Goal: Task Accomplishment & Management: Manage account settings

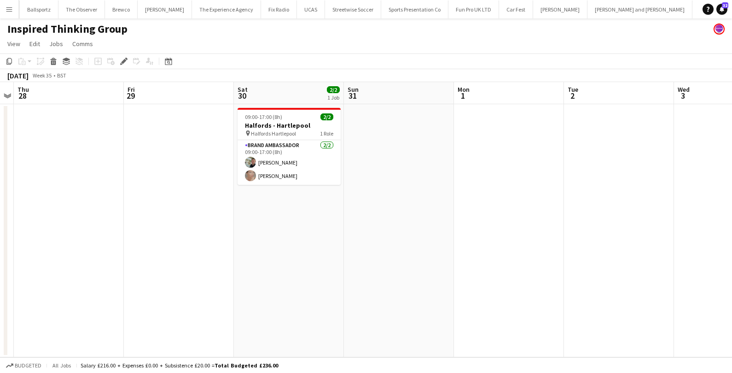
scroll to position [0, 513]
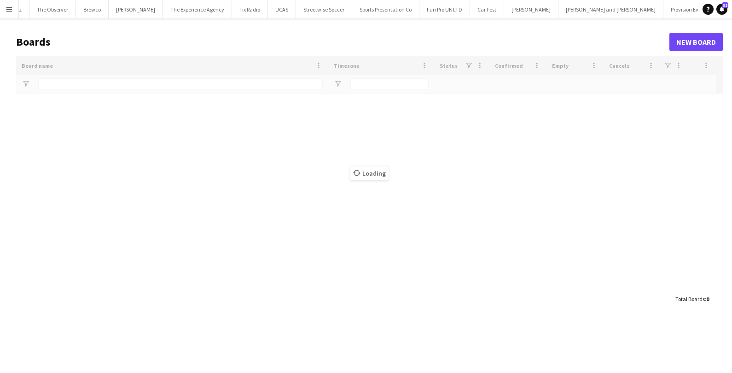
type input "***"
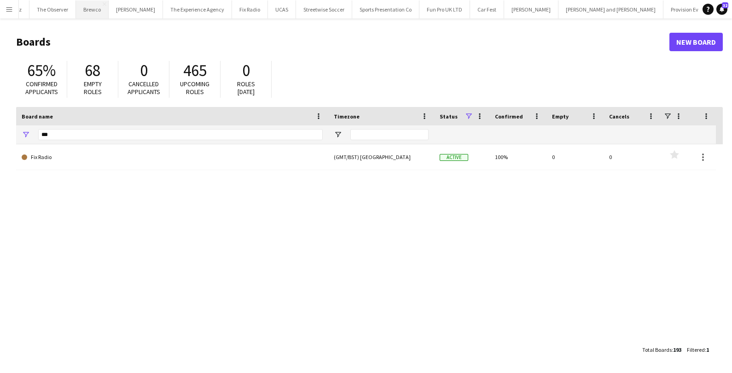
click at [76, 9] on button "Brewco Close" at bounding box center [92, 9] width 33 height 18
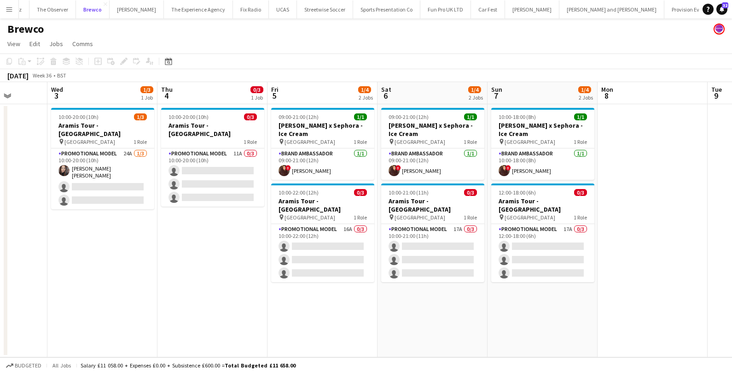
scroll to position [0, 394]
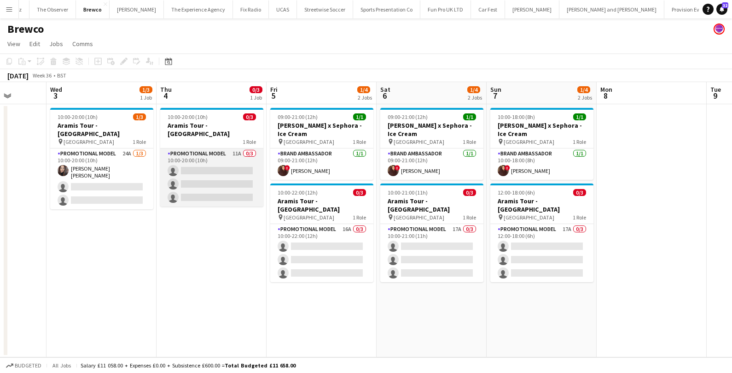
click at [233, 174] on app-card-role "Promotional Model 11A 0/3 10:00-20:00 (10h) single-neutral-actions single-neutr…" at bounding box center [211, 177] width 103 height 58
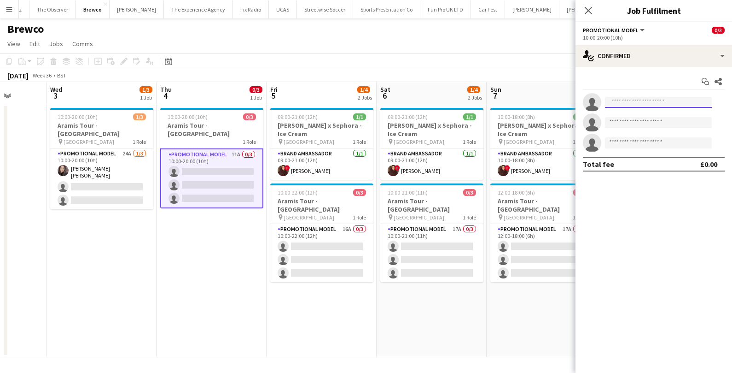
click at [621, 98] on input at bounding box center [658, 102] width 107 height 11
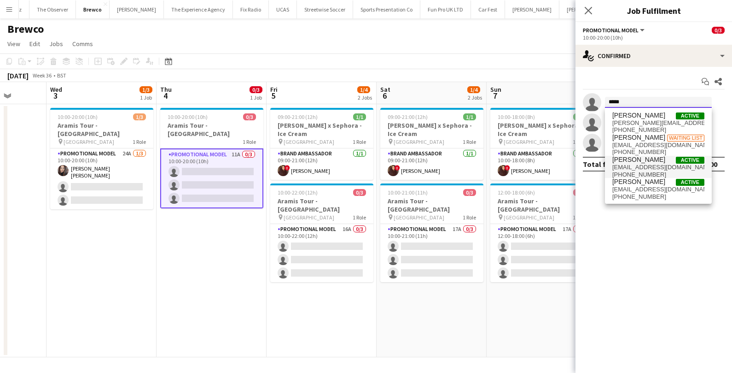
type input "*****"
click at [670, 164] on span "tallydernelly@hotmail.com" at bounding box center [658, 166] width 92 height 7
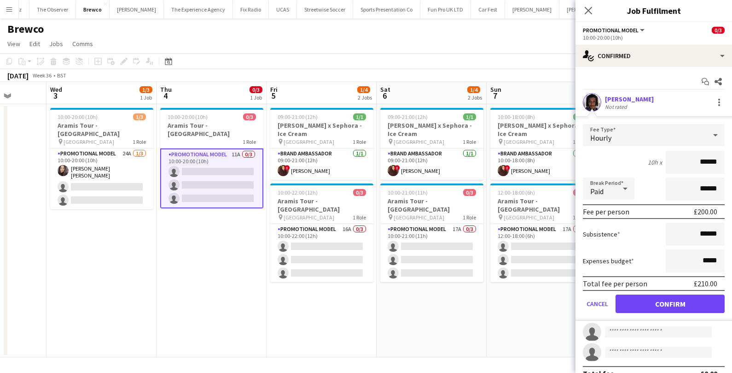
click at [658, 312] on form "Fee Type Hourly 10h x ****** Break Period Paid ****** Fee per person £200.00 Su…" at bounding box center [654, 222] width 157 height 197
click at [658, 305] on button "Confirm" at bounding box center [670, 303] width 109 height 18
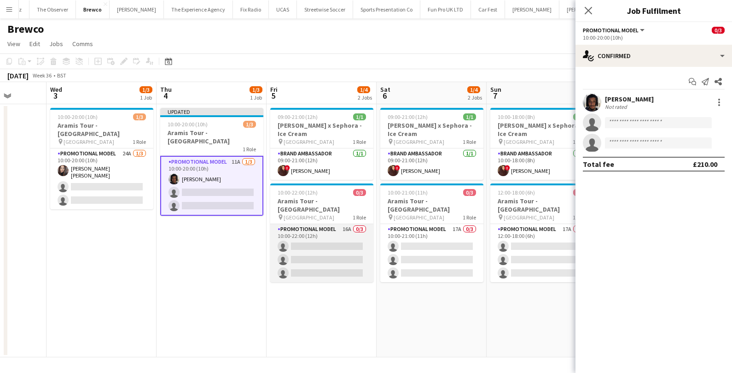
click at [335, 243] on app-card-role "Promotional Model 16A 0/3 10:00-22:00 (12h) single-neutral-actions single-neutr…" at bounding box center [321, 253] width 103 height 58
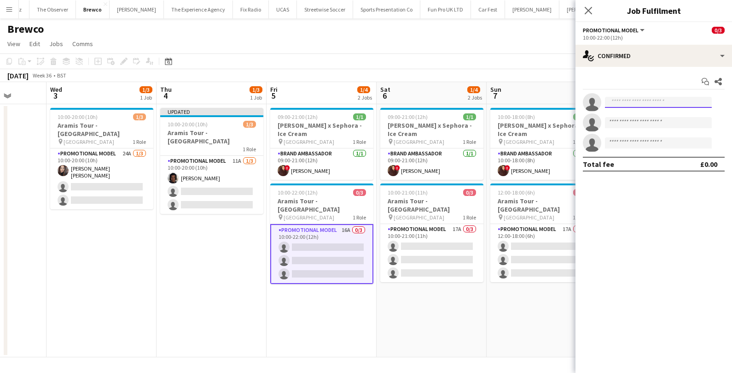
click at [621, 105] on input at bounding box center [658, 102] width 107 height 11
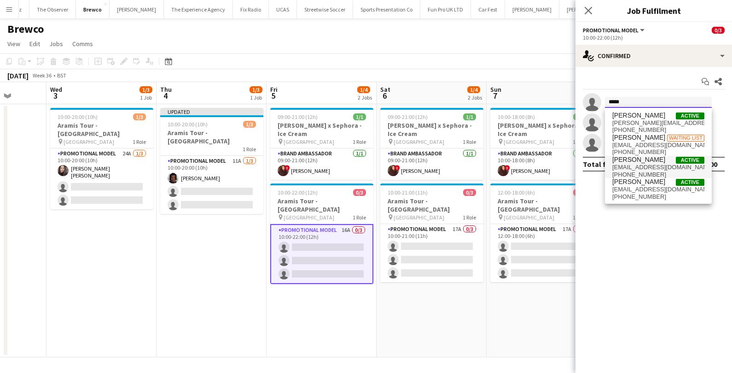
type input "*****"
click at [627, 168] on span "[EMAIL_ADDRESS][DOMAIN_NAME]" at bounding box center [658, 166] width 92 height 7
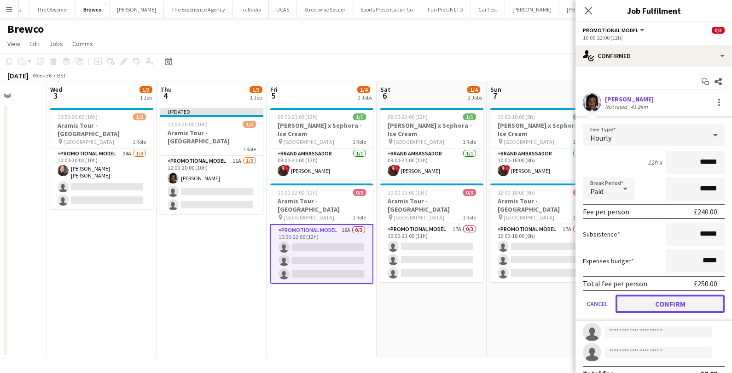
click at [642, 297] on button "Confirm" at bounding box center [670, 303] width 109 height 18
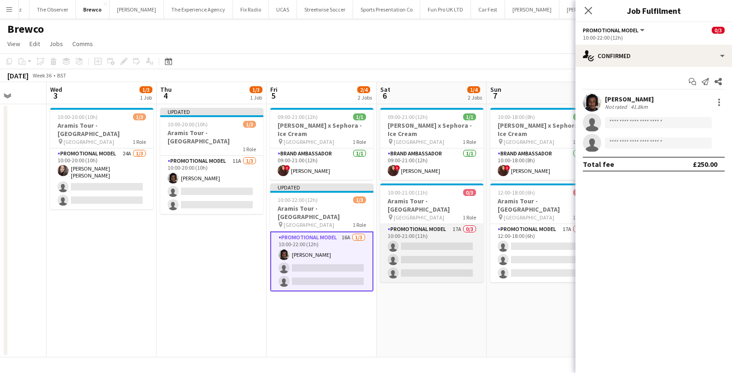
click at [454, 264] on app-card-role "Promotional Model 17A 0/3 10:00-21:00 (11h) single-neutral-actions single-neutr…" at bounding box center [431, 253] width 103 height 58
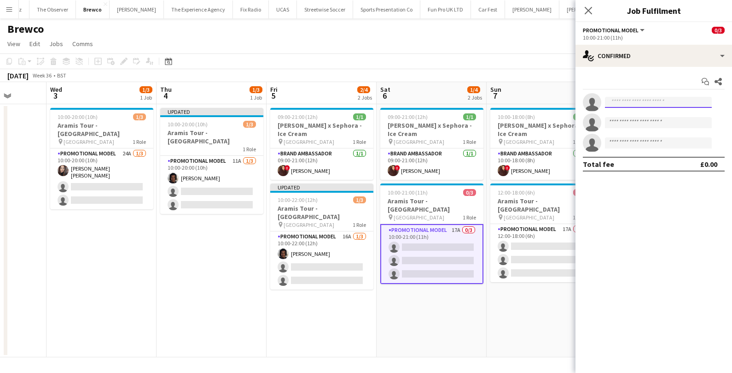
click at [626, 99] on input at bounding box center [658, 102] width 107 height 11
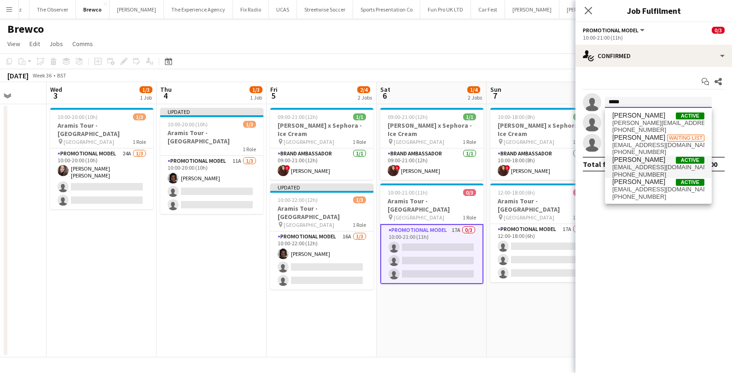
type input "*****"
click at [630, 163] on span "Tyler Smith" at bounding box center [638, 160] width 53 height 8
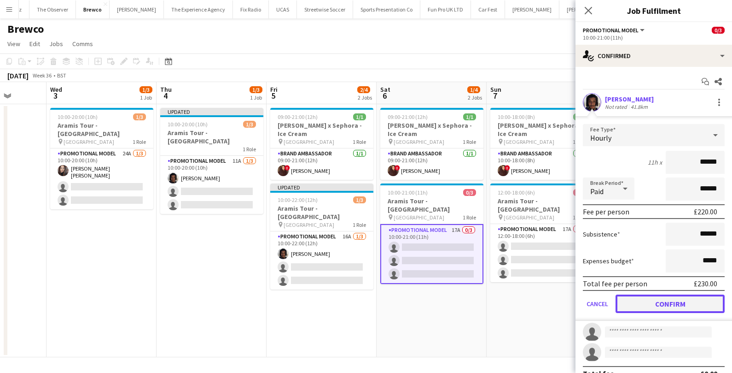
click at [637, 309] on button "Confirm" at bounding box center [670, 303] width 109 height 18
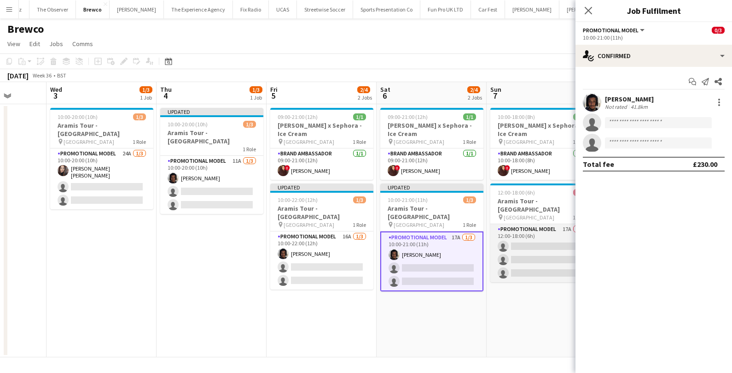
click at [534, 250] on app-card-role "Promotional Model 17A 0/3 12:00-18:00 (6h) single-neutral-actions single-neutra…" at bounding box center [541, 253] width 103 height 58
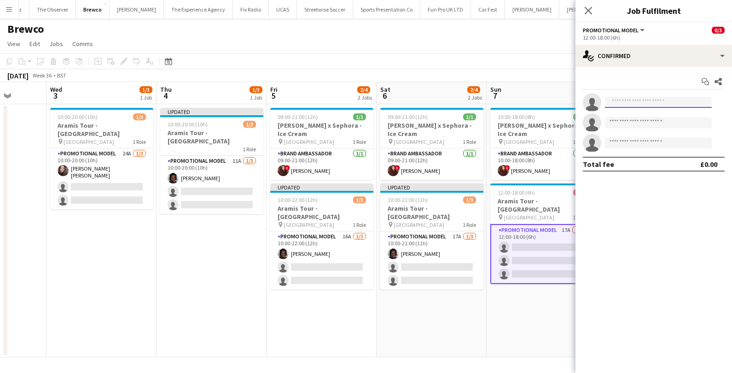
click at [631, 103] on input at bounding box center [658, 102] width 107 height 11
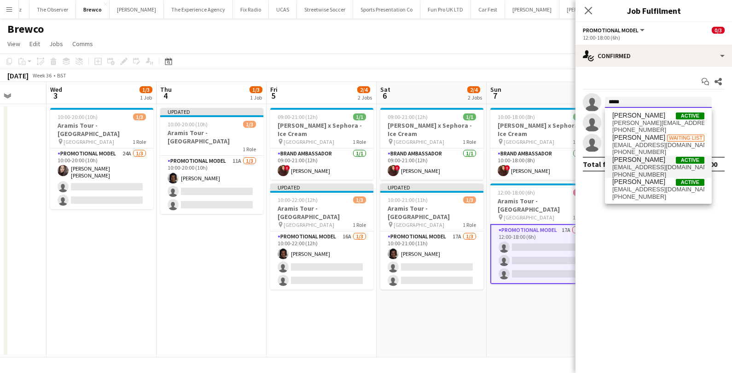
type input "*****"
click at [645, 163] on span "tallydernelly@hotmail.com" at bounding box center [658, 166] width 92 height 7
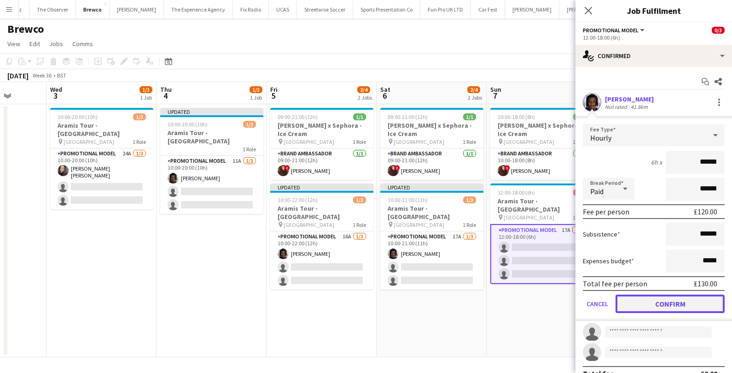
click at [642, 305] on button "Confirm" at bounding box center [670, 303] width 109 height 18
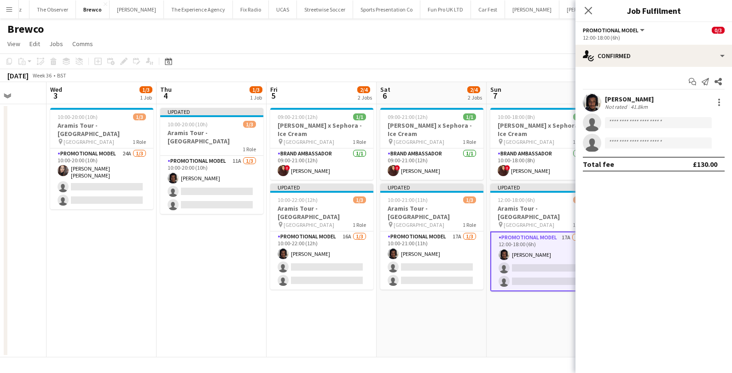
click at [539, 339] on app-date-cell "10:00-18:00 (8h) 1/1 Estée Lauder x Sephora - Ice Cream pin Westfields White Ci…" at bounding box center [542, 230] width 110 height 253
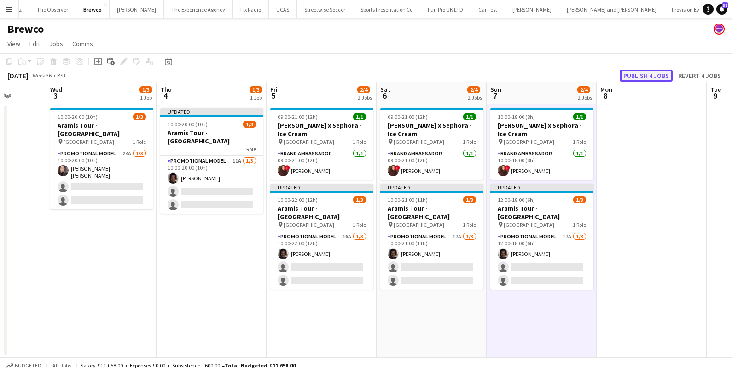
click at [647, 79] on button "Publish 4 jobs" at bounding box center [646, 76] width 53 height 12
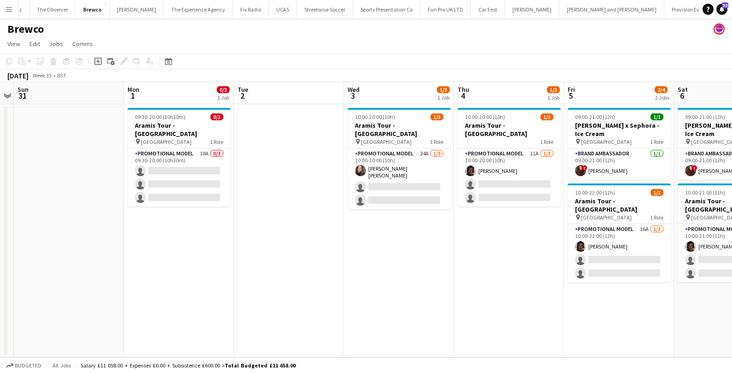
scroll to position [0, 205]
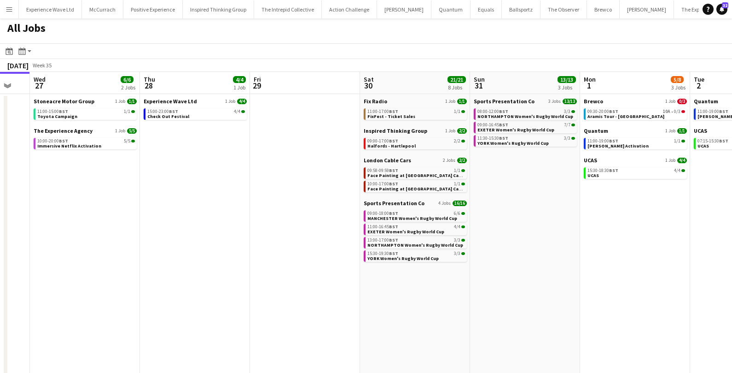
scroll to position [0, 301]
click at [389, 215] on span "MANCHESTER Women's Rugby World Cup" at bounding box center [412, 218] width 90 height 6
click at [87, 114] on link "11:00-15:00 BST 1/1 Toyota Campaign" at bounding box center [85, 113] width 98 height 11
click at [4, 12] on button "Menu" at bounding box center [9, 9] width 18 height 18
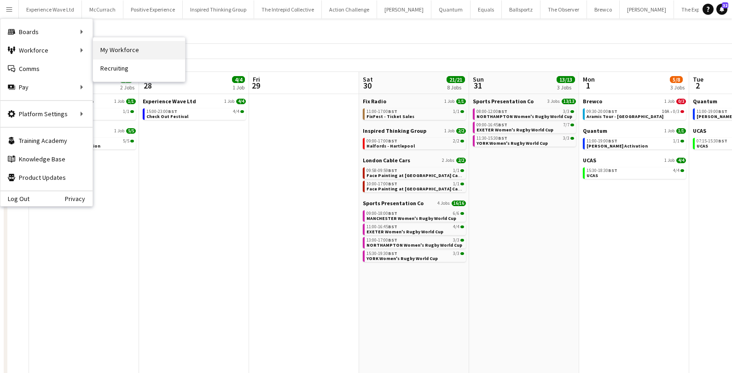
click at [146, 54] on link "My Workforce" at bounding box center [139, 50] width 92 height 18
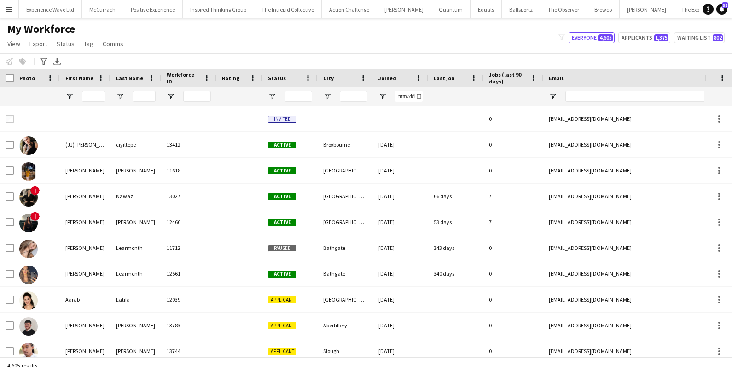
type input "******"
type input "**********"
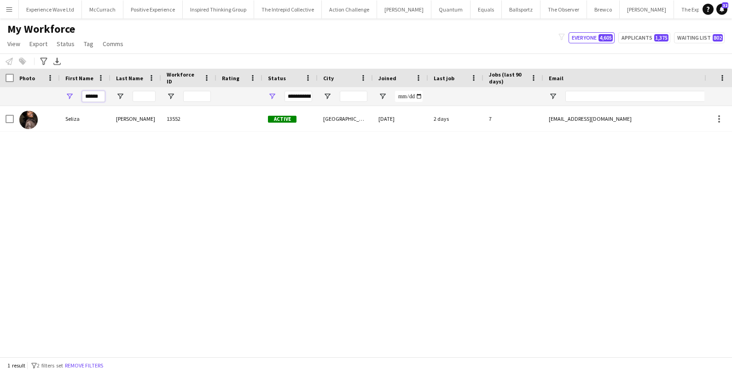
drag, startPoint x: 100, startPoint y: 95, endPoint x: 59, endPoint y: 95, distance: 41.0
click at [59, 95] on div "******" at bounding box center [499, 96] width 998 height 18
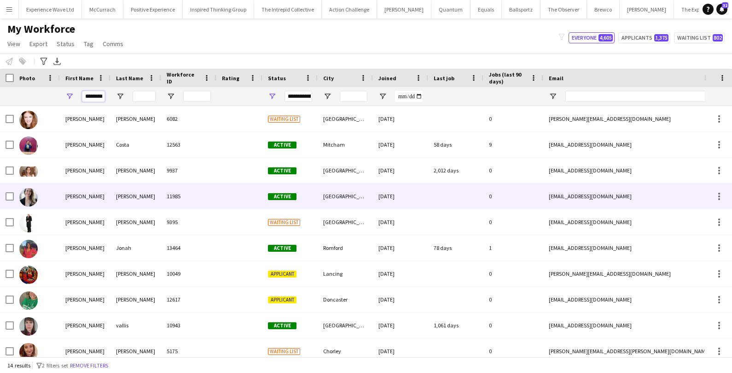
type input "********"
click at [44, 194] on div at bounding box center [37, 195] width 46 height 25
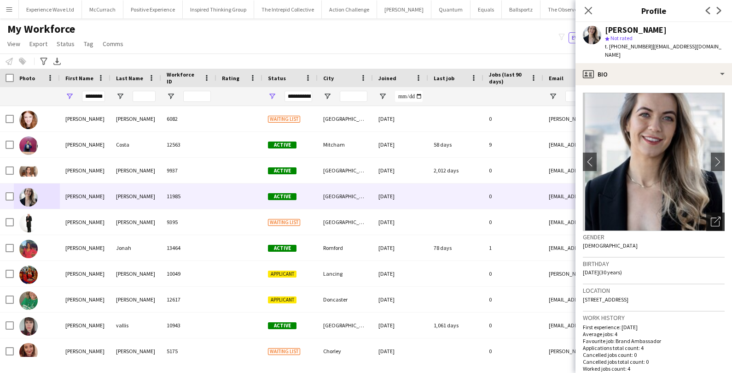
click at [709, 212] on div "Open photos pop-in" at bounding box center [715, 221] width 18 height 18
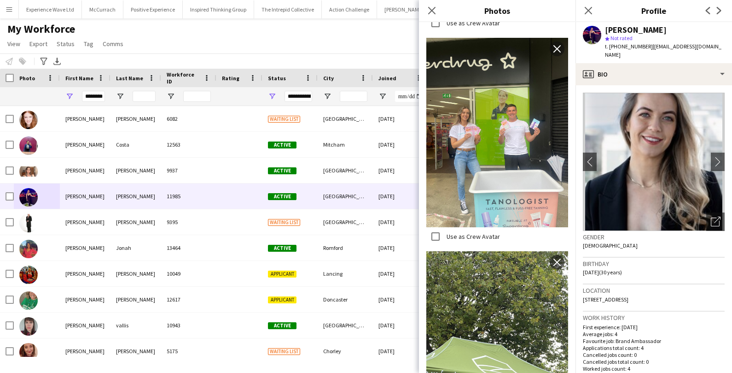
scroll to position [3243, 0]
click at [367, 60] on div "Notify workforce Add to tag Select at least one crew to tag him or her. Advance…" at bounding box center [366, 60] width 732 height 15
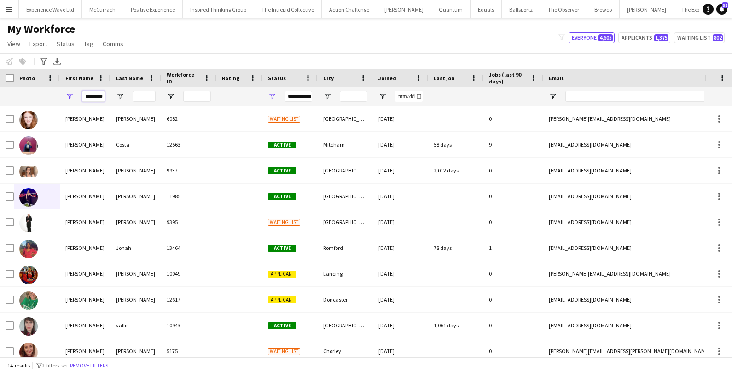
drag, startPoint x: 103, startPoint y: 97, endPoint x: 70, endPoint y: 92, distance: 34.1
click at [70, 92] on div "********" at bounding box center [85, 96] width 51 height 18
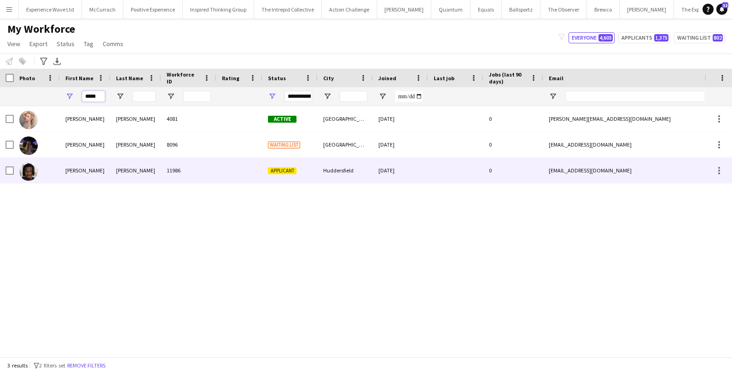
type input "*****"
click at [152, 173] on div "Smith" at bounding box center [136, 169] width 51 height 25
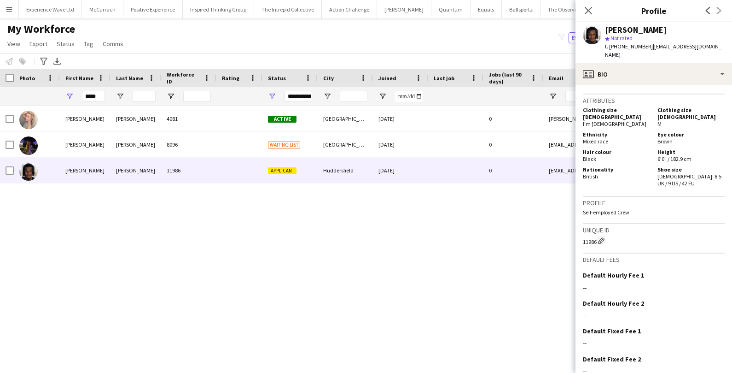
scroll to position [454, 0]
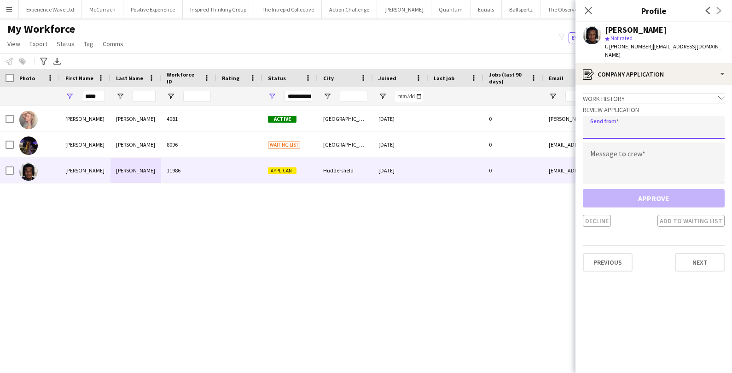
click at [606, 116] on input "email" at bounding box center [654, 127] width 142 height 23
type input "**********"
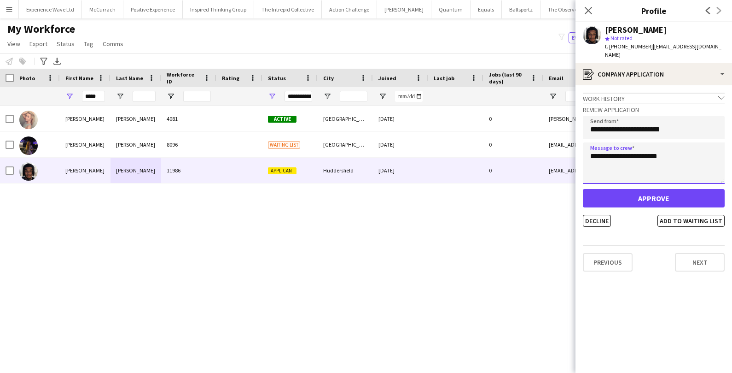
type textarea "**********"
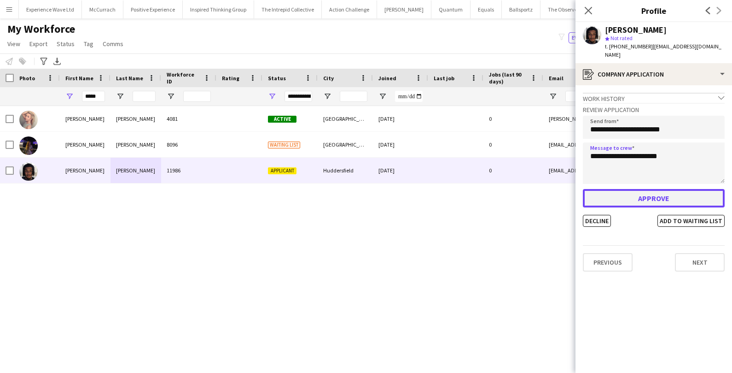
click at [673, 197] on button "Approve" at bounding box center [654, 198] width 142 height 18
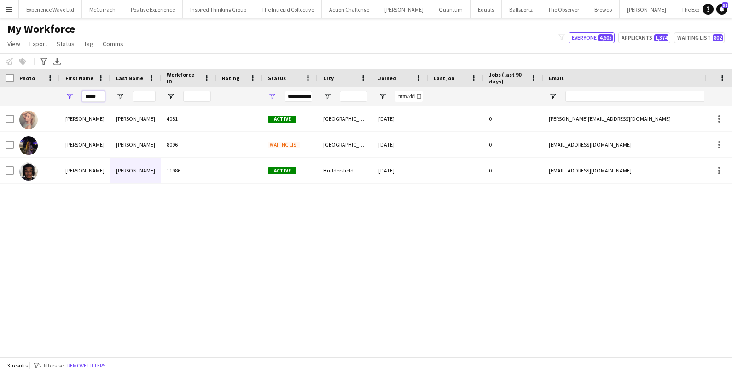
drag, startPoint x: 101, startPoint y: 97, endPoint x: 45, endPoint y: 99, distance: 56.2
click at [46, 99] on div "*****" at bounding box center [499, 96] width 998 height 18
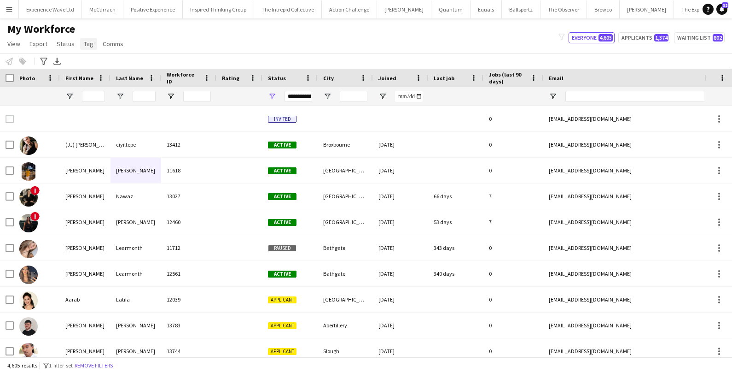
click at [88, 45] on span "Tag" at bounding box center [89, 44] width 10 height 8
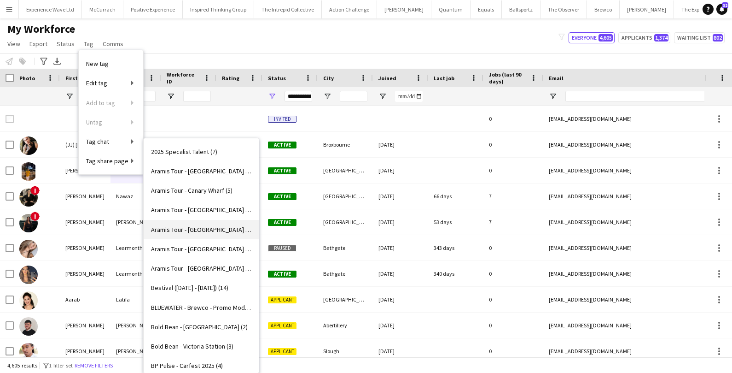
click at [198, 223] on link "Aramis Tour - LEICESTER (4)" at bounding box center [201, 229] width 115 height 19
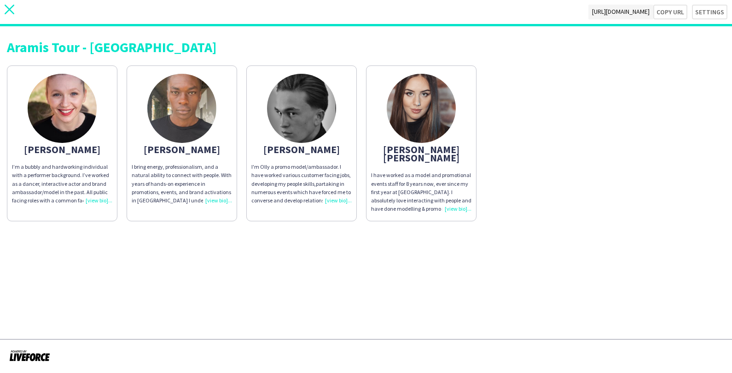
click at [12, 11] on icon "close" at bounding box center [10, 10] width 10 height 10
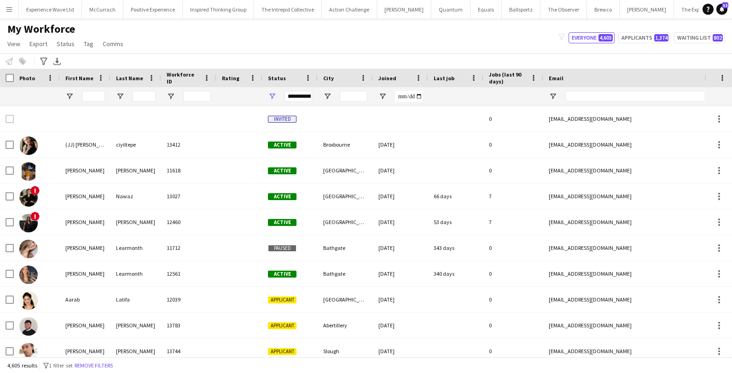
click at [8, 14] on button "Menu" at bounding box center [9, 9] width 18 height 18
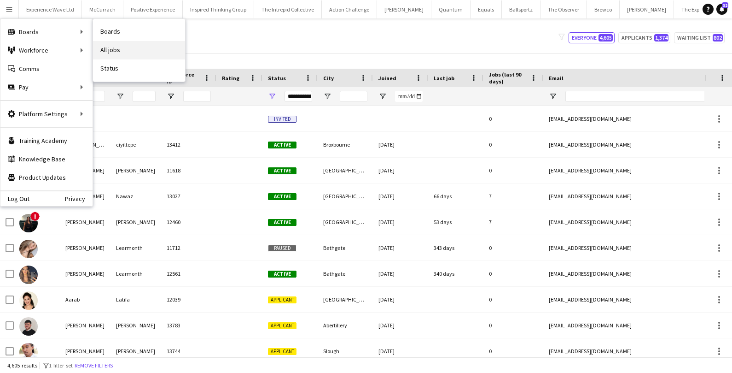
click at [118, 45] on link "All jobs" at bounding box center [139, 50] width 92 height 18
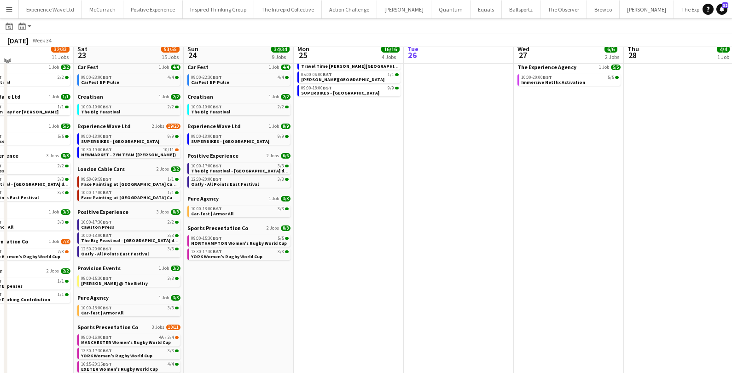
scroll to position [88, 0]
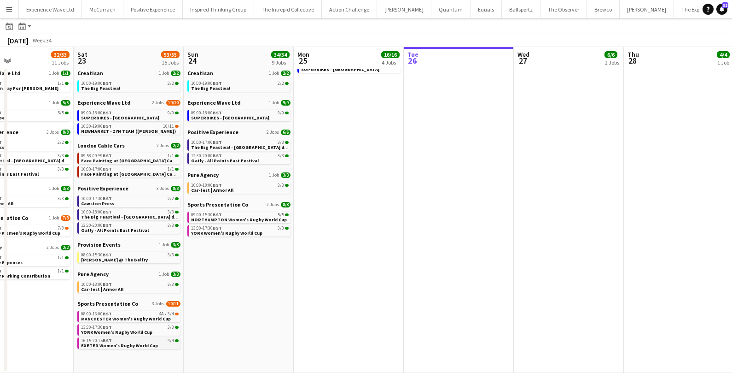
click at [92, 342] on span "EXETER Women's Rugby World Cup" at bounding box center [119, 345] width 77 height 6
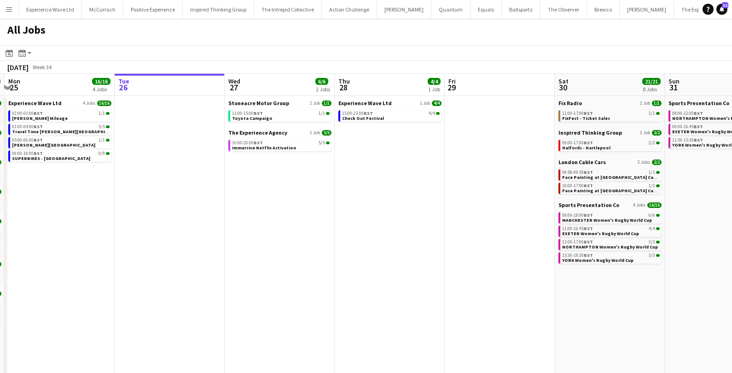
scroll to position [0, 326]
click at [283, 145] on span "Immersive Netflix Activation" at bounding box center [264, 148] width 64 height 6
click at [375, 116] on span "Check Out Festival" at bounding box center [363, 118] width 42 height 6
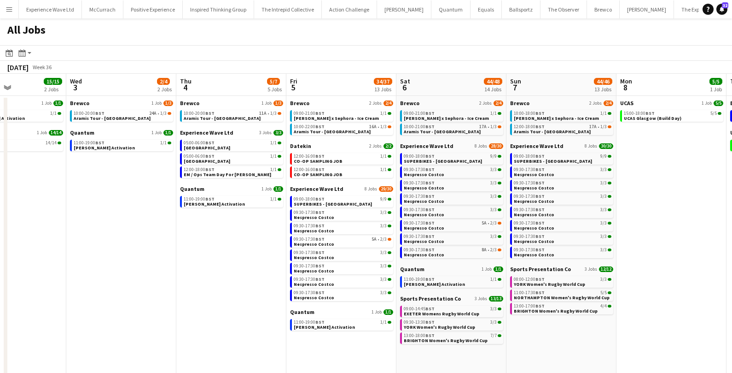
scroll to position [0, 376]
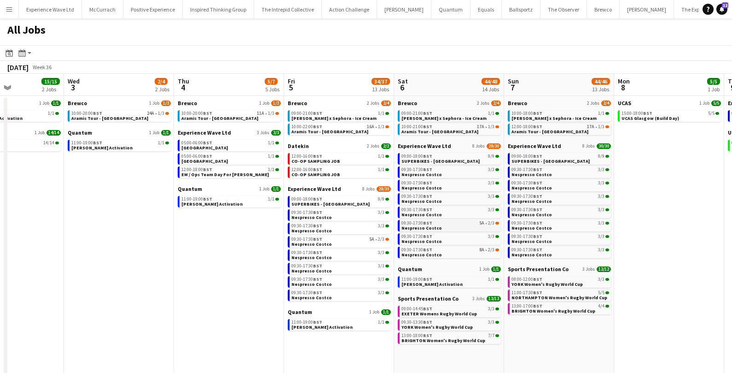
click at [425, 228] on span "Nespresso Costco" at bounding box center [422, 228] width 41 height 6
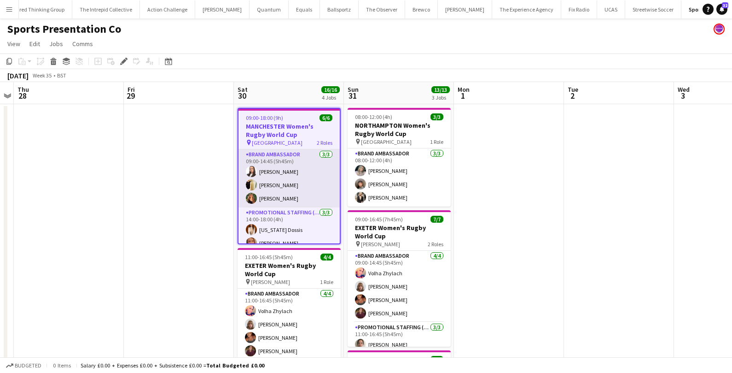
click at [271, 177] on app-card-role "Brand Ambassador 3/3 09:00-14:45 (5h45m) Lillie Howes Gemma Hayden jodie wallis" at bounding box center [289, 178] width 101 height 58
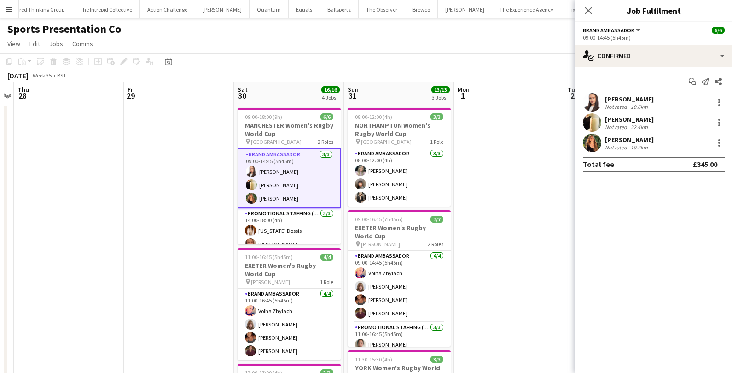
click at [624, 100] on div "Lillie Howes" at bounding box center [629, 99] width 49 height 8
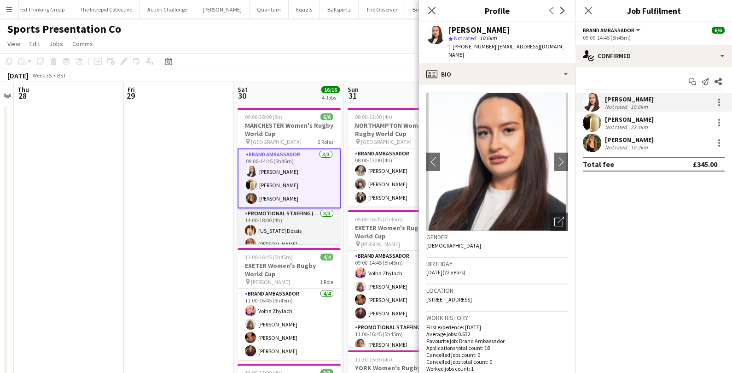
click at [278, 219] on app-card-role "Promotional Staffing (Brand Ambassadors) 3/3 14:00-18:00 (4h) Georgia Dossis Me…" at bounding box center [289, 237] width 103 height 58
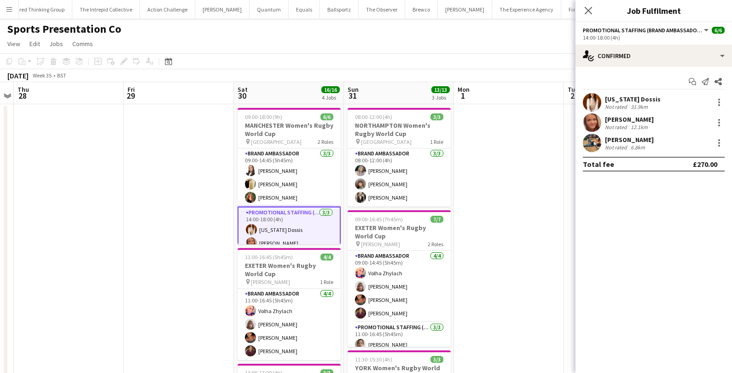
click at [633, 103] on div "31.9km" at bounding box center [639, 106] width 21 height 7
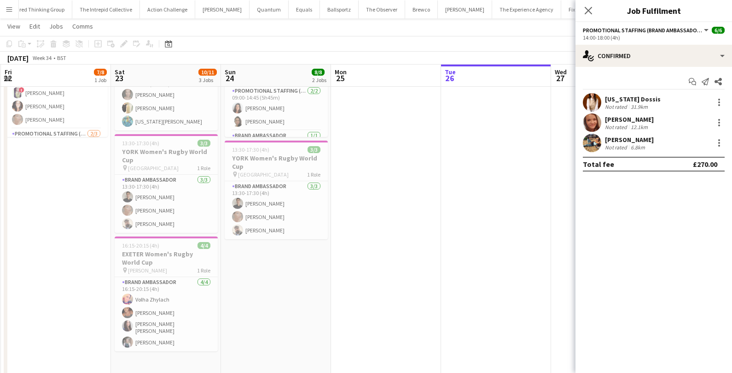
scroll to position [113, 0]
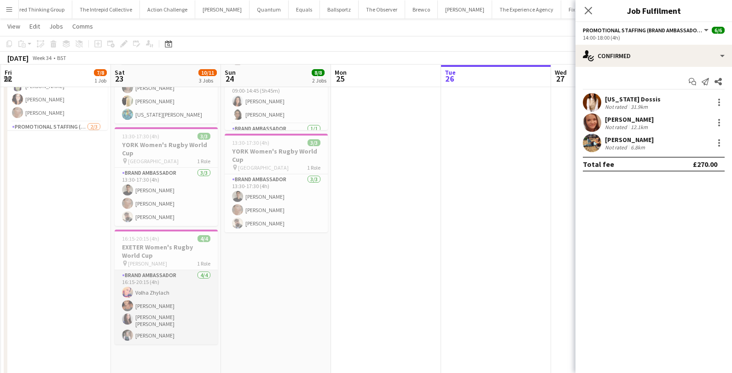
click at [181, 303] on app-card-role "Brand Ambassador 4/4 16:15-20:15 (4h) Volha Zhylach Jodie Sanders Mireia Quingl…" at bounding box center [166, 307] width 103 height 74
click at [181, 311] on app-card-role "Brand Ambassador 4/4 16:15-20:15 (4h) Volha Zhylach Jodie Sanders Mireia Quingl…" at bounding box center [166, 308] width 103 height 76
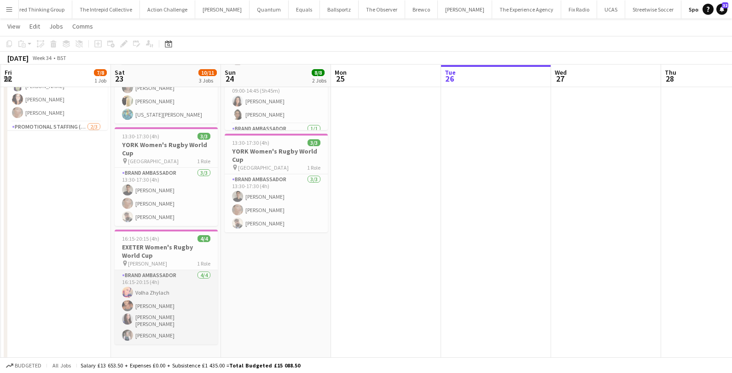
click at [181, 311] on app-card-role "Brand Ambassador 4/4 16:15-20:15 (4h) Volha Zhylach Jodie Sanders Mireia Quingl…" at bounding box center [166, 307] width 103 height 74
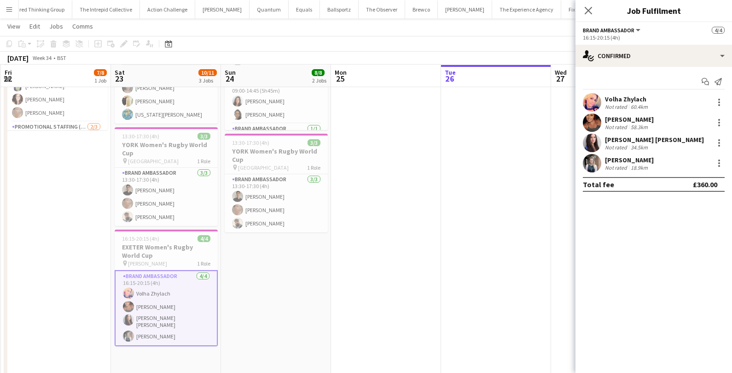
click at [696, 144] on div "Mireia Quingles Nicolau Not rated 34.5km" at bounding box center [654, 143] width 157 height 18
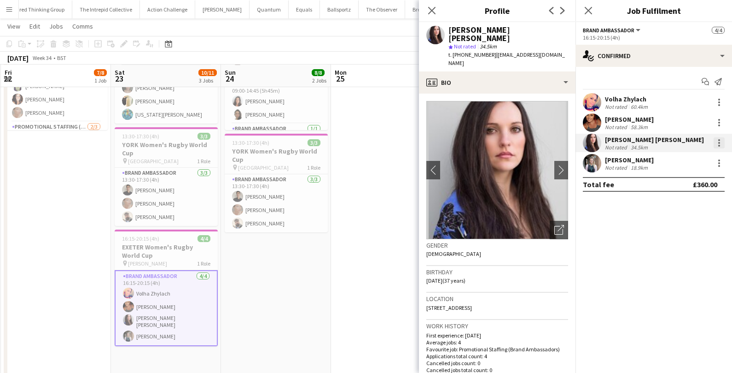
click at [720, 146] on div at bounding box center [719, 146] width 2 height 2
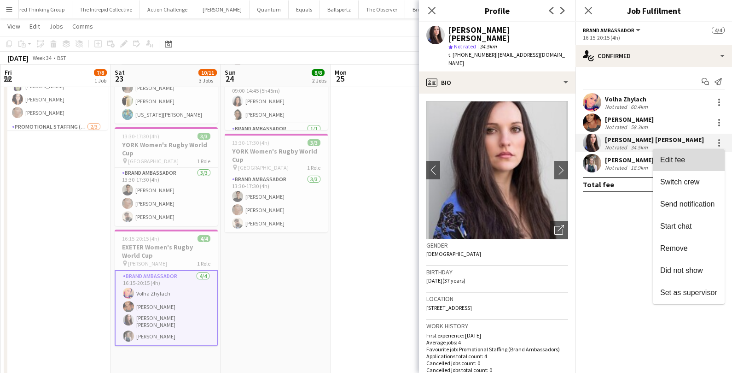
click at [688, 161] on span "Edit fee" at bounding box center [688, 159] width 57 height 8
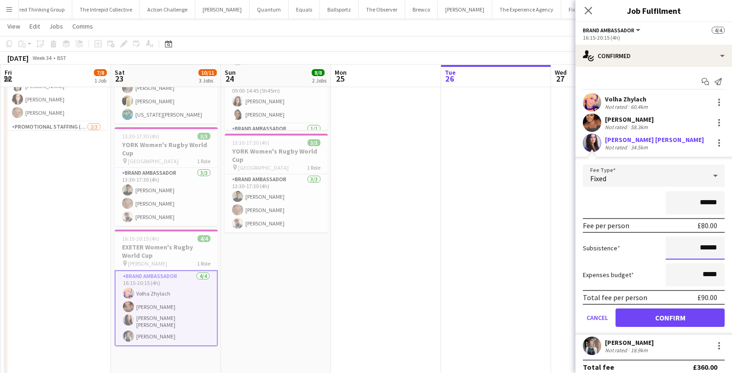
click at [708, 247] on input "******" at bounding box center [695, 247] width 59 height 23
type input "******"
click at [687, 314] on button "Confirm" at bounding box center [670, 317] width 109 height 18
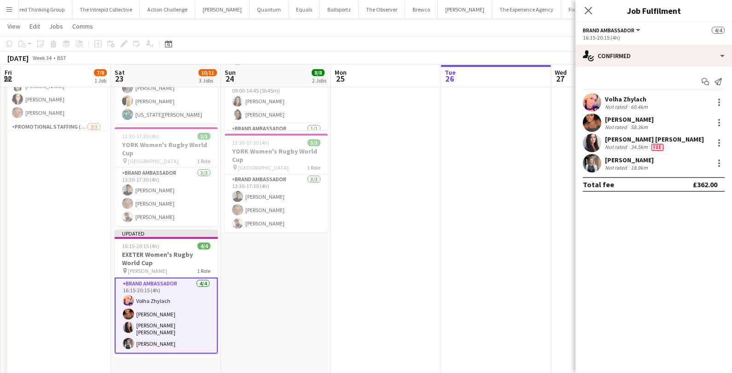
click at [449, 231] on app-date-cell at bounding box center [496, 230] width 110 height 481
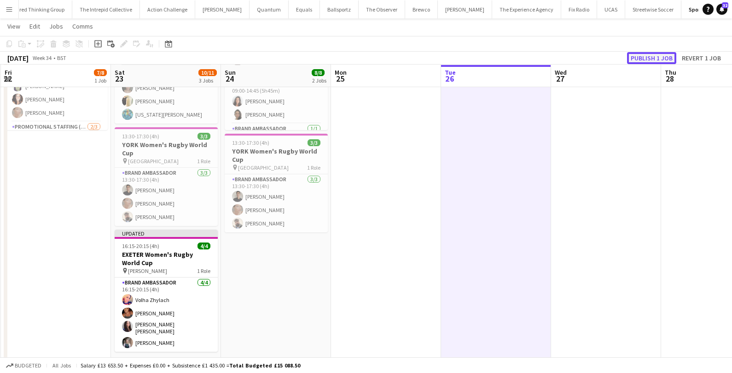
click at [660, 55] on button "Publish 1 job" at bounding box center [651, 58] width 49 height 12
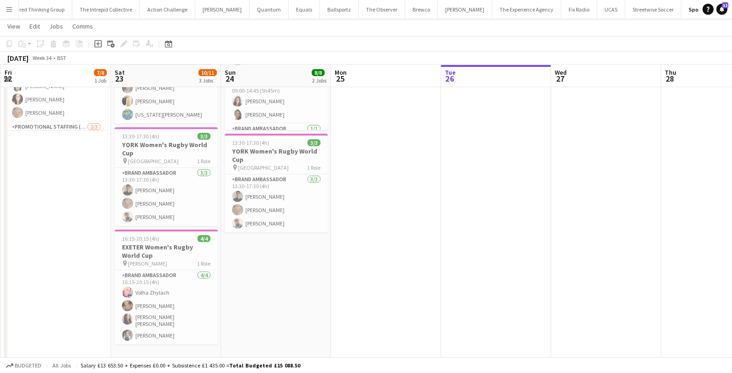
scroll to position [0, 0]
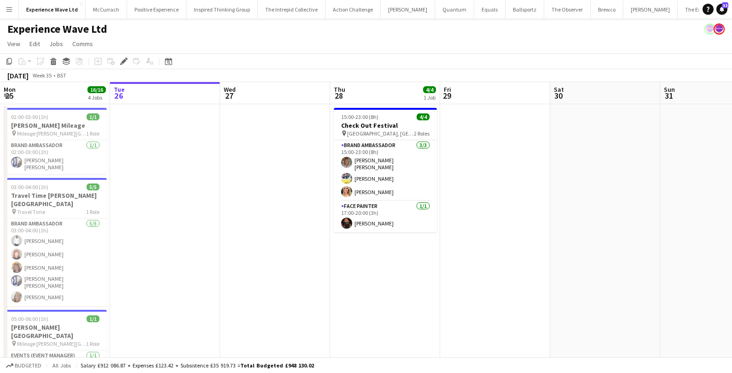
scroll to position [0, 230]
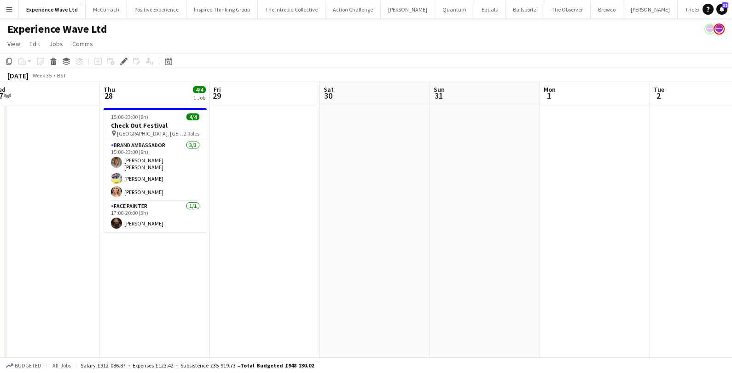
click at [5, 7] on button "Menu" at bounding box center [9, 9] width 18 height 18
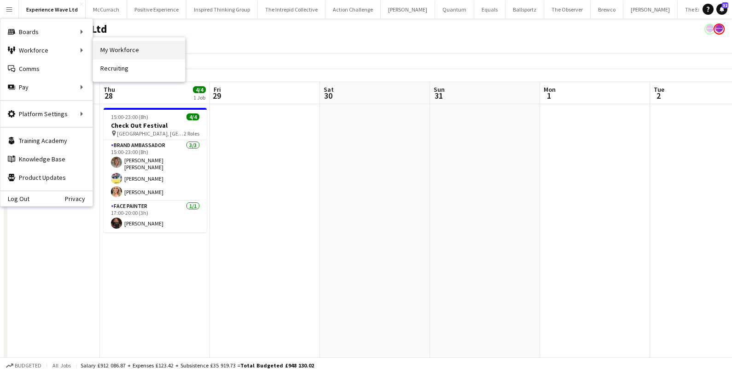
click at [108, 49] on link "My Workforce" at bounding box center [139, 50] width 92 height 18
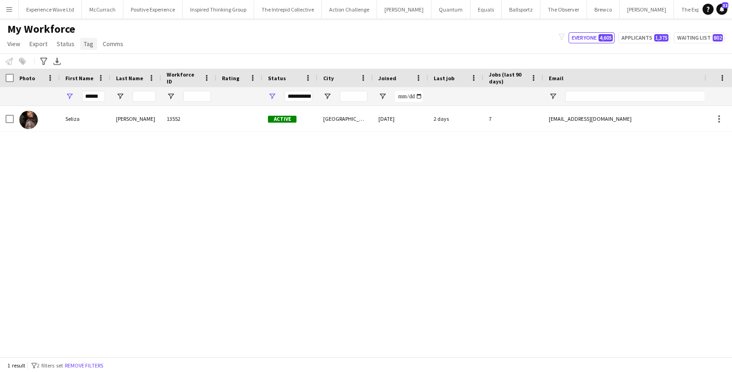
click at [83, 49] on link "Tag" at bounding box center [88, 44] width 17 height 12
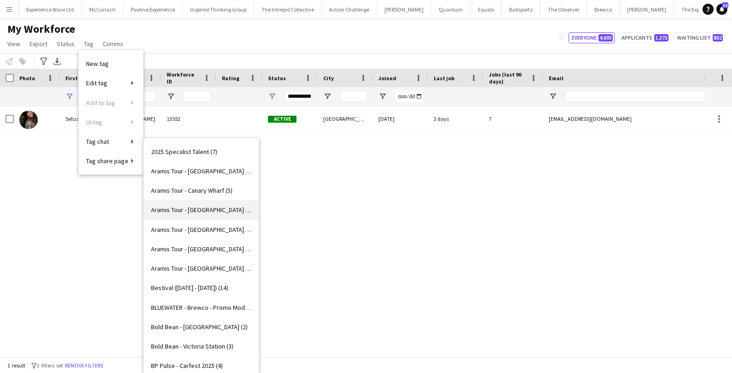
click at [202, 214] on link "Aramis Tour - [GEOGRAPHIC_DATA] (5)" at bounding box center [201, 209] width 115 height 19
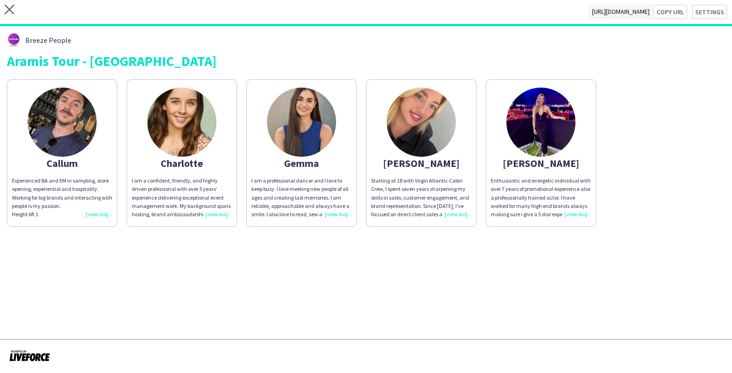
click at [541, 113] on img at bounding box center [541, 121] width 69 height 69
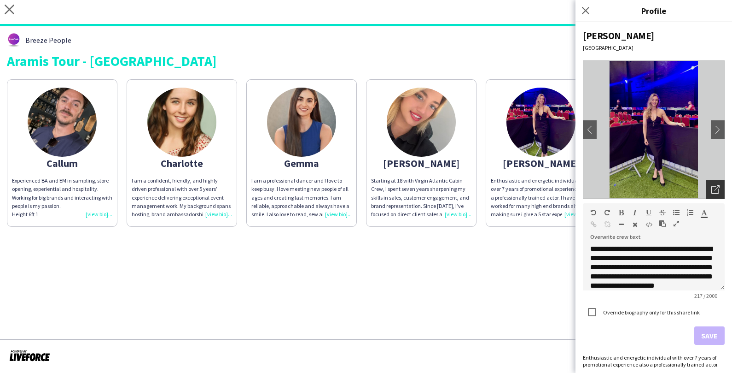
click at [714, 190] on icon "Open photos pop-in" at bounding box center [715, 189] width 8 height 8
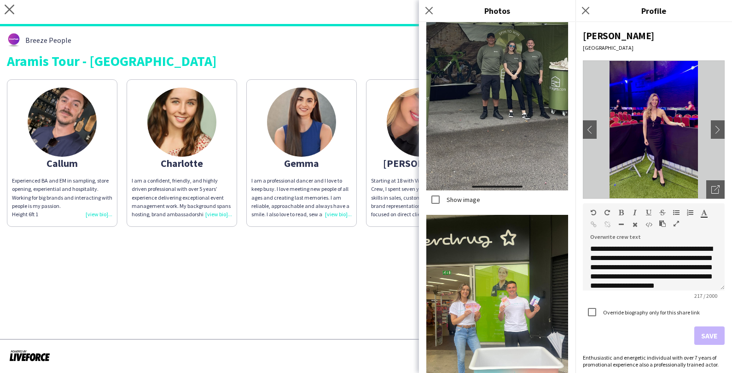
scroll to position [1363, 0]
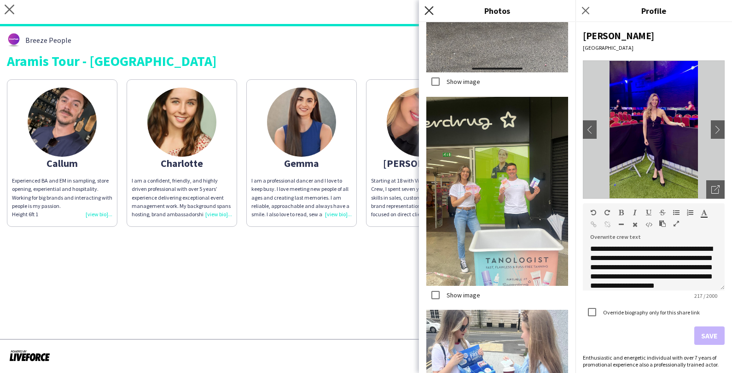
click at [427, 11] on icon "Close pop-in" at bounding box center [429, 10] width 9 height 9
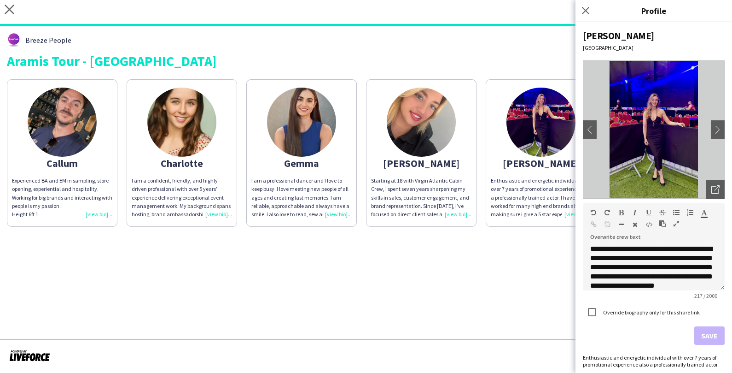
click at [467, 54] on div "Aramis Tour - [GEOGRAPHIC_DATA]" at bounding box center [366, 61] width 718 height 14
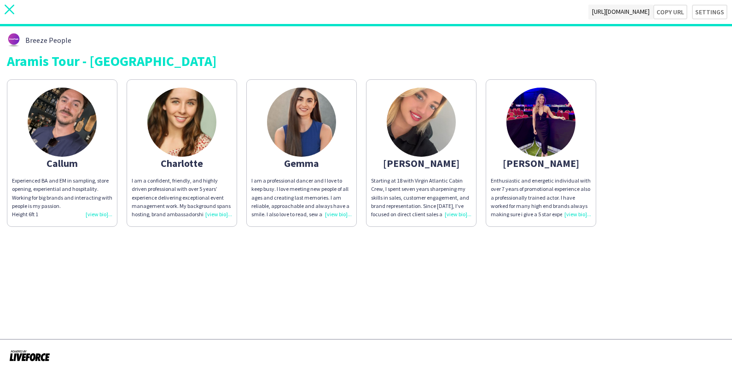
click at [6, 11] on icon "close" at bounding box center [10, 10] width 10 height 10
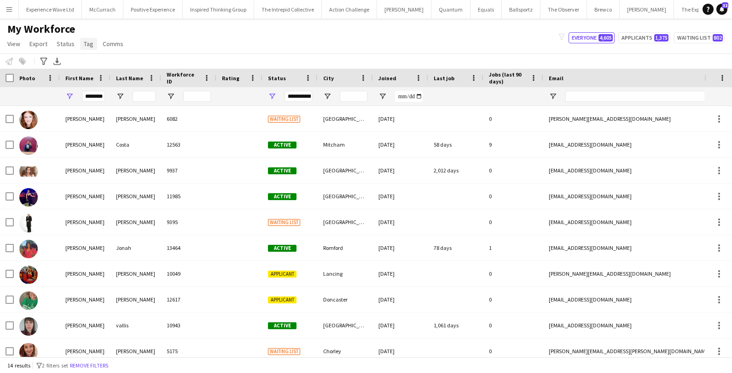
click at [91, 47] on span "Tag" at bounding box center [89, 44] width 10 height 8
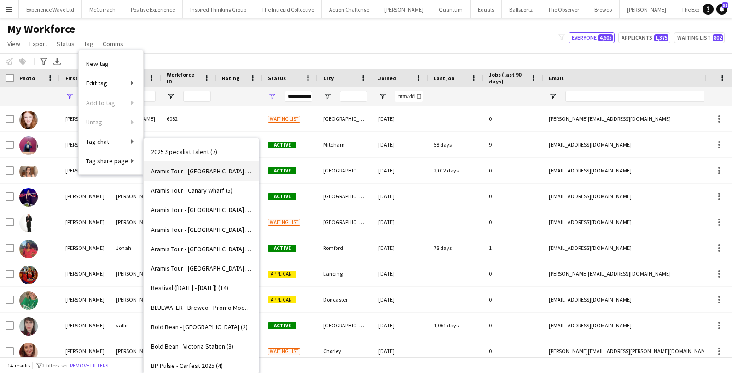
click at [216, 171] on span "Aramis Tour - [GEOGRAPHIC_DATA] (5)" at bounding box center [201, 171] width 100 height 8
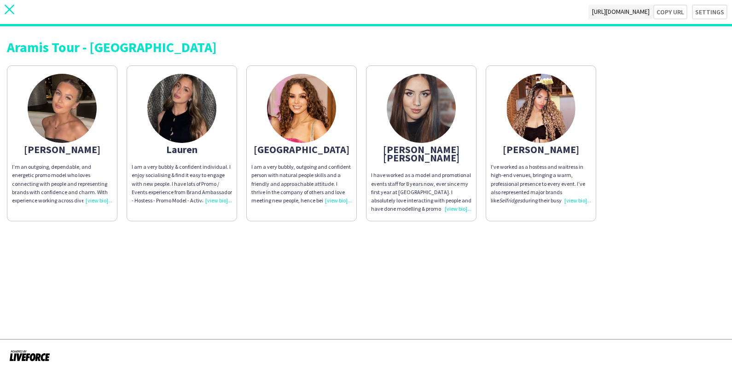
click at [13, 15] on app-icon "close" at bounding box center [10, 12] width 10 height 15
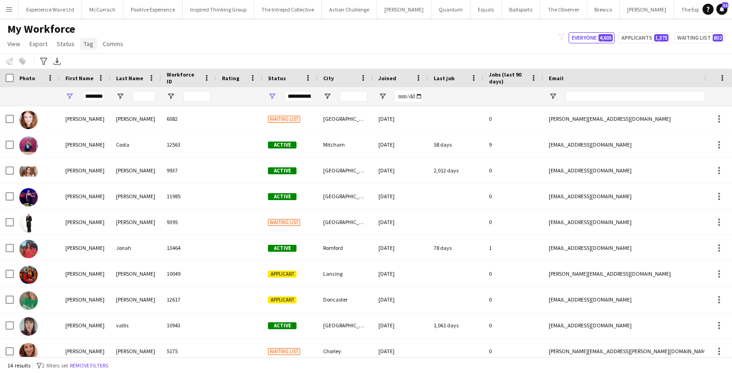
click at [89, 42] on span "Tag" at bounding box center [89, 44] width 10 height 8
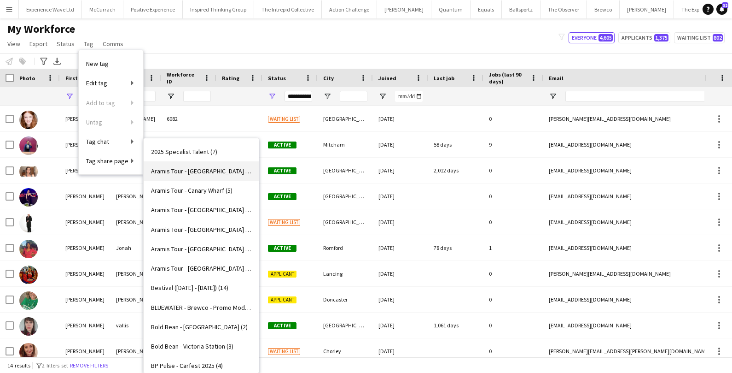
click at [200, 172] on span "Aramis Tour - [GEOGRAPHIC_DATA] (5)" at bounding box center [201, 171] width 100 height 8
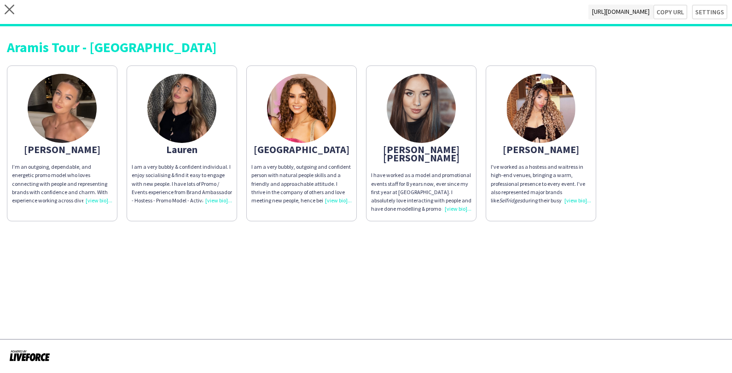
click at [307, 125] on img at bounding box center [301, 108] width 69 height 69
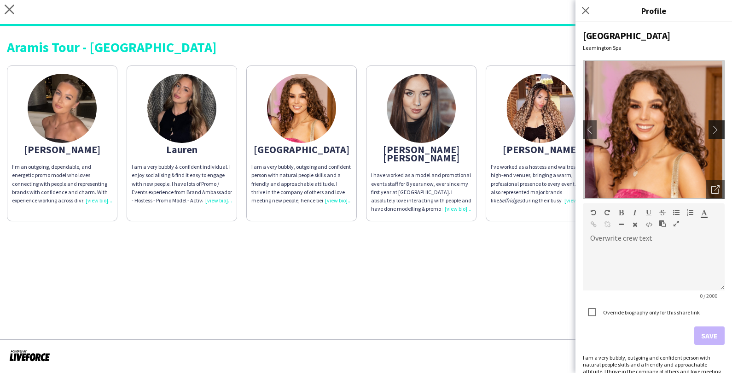
click at [720, 129] on app-icon "chevron-right" at bounding box center [717, 129] width 13 height 8
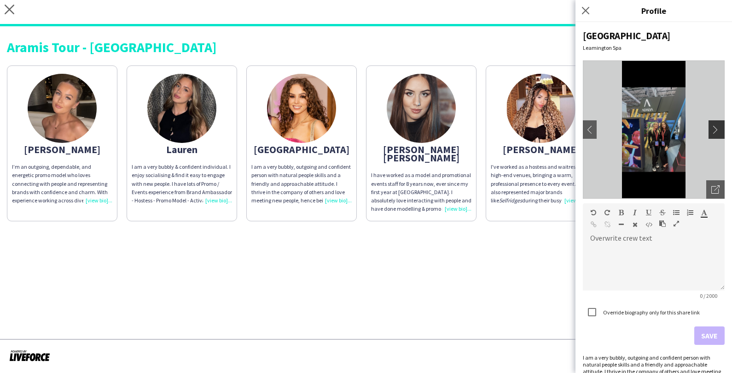
click at [720, 129] on app-icon "chevron-right" at bounding box center [717, 129] width 13 height 8
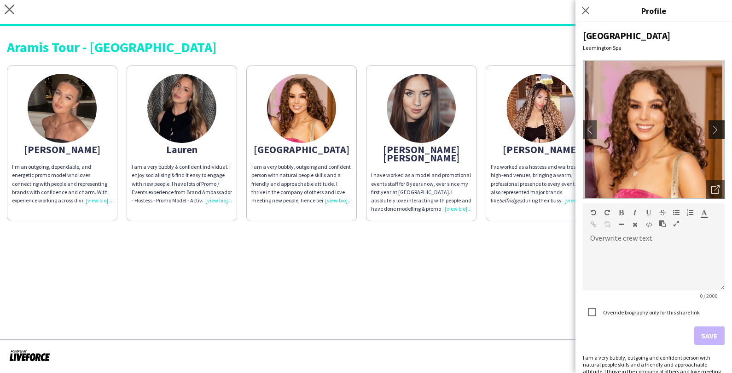
click at [720, 129] on app-icon "chevron-right" at bounding box center [717, 129] width 13 height 8
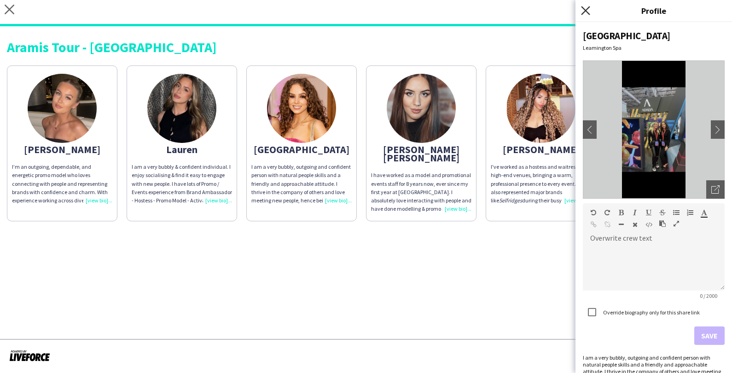
click at [583, 8] on icon at bounding box center [585, 10] width 9 height 9
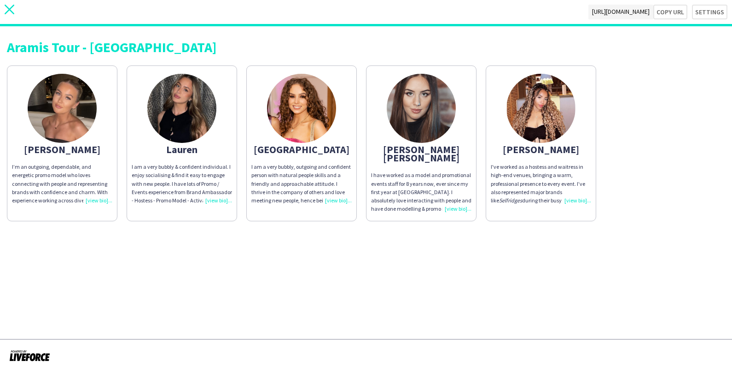
click at [9, 11] on icon "close" at bounding box center [10, 10] width 10 height 10
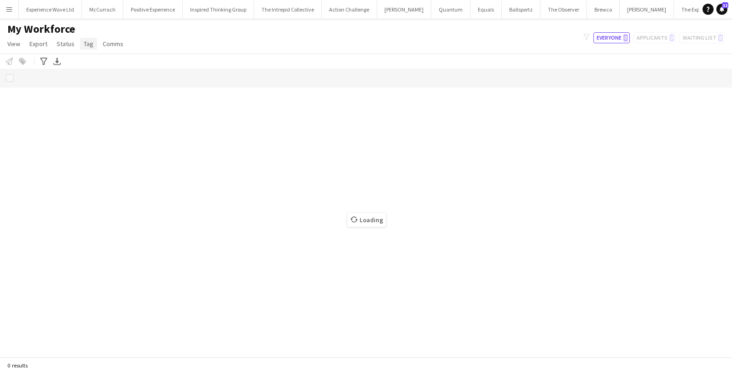
click at [84, 44] on span "Tag" at bounding box center [89, 44] width 10 height 8
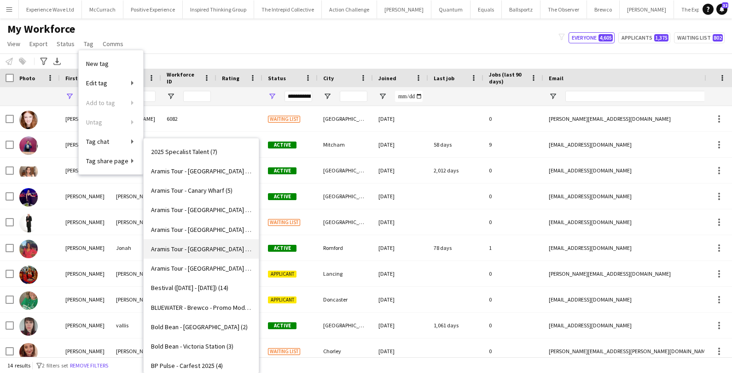
click at [185, 247] on span "Aramis Tour - LIVERPOOL (5)" at bounding box center [201, 249] width 100 height 8
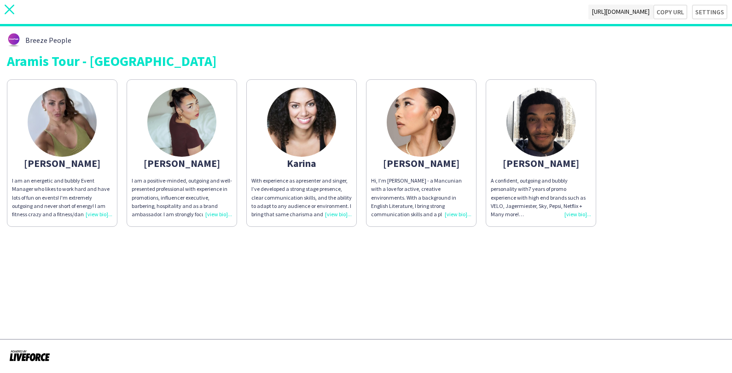
click at [11, 10] on icon at bounding box center [10, 10] width 10 height 10
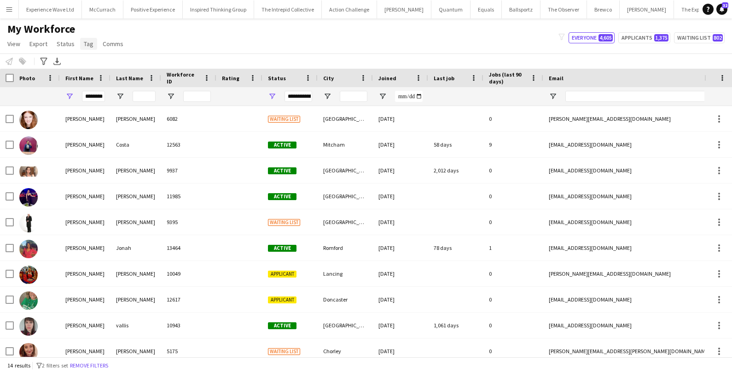
click at [84, 40] on span "Tag" at bounding box center [89, 44] width 10 height 8
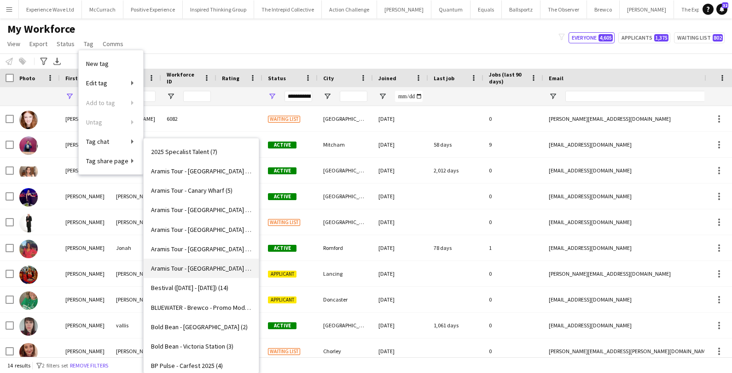
click at [207, 265] on span "Aramis Tour - MANCHESTER (4)" at bounding box center [201, 268] width 100 height 8
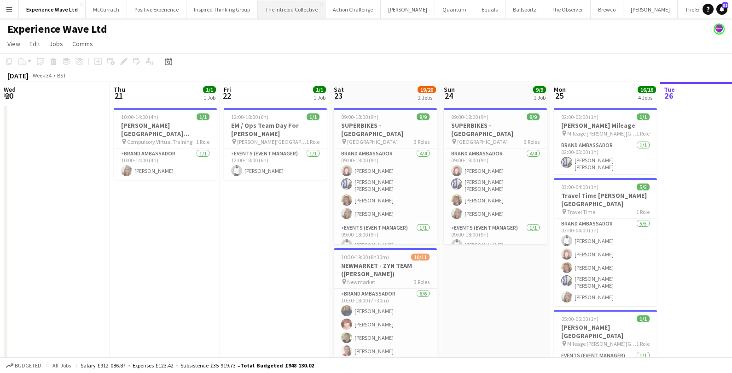
scroll to position [0, 261]
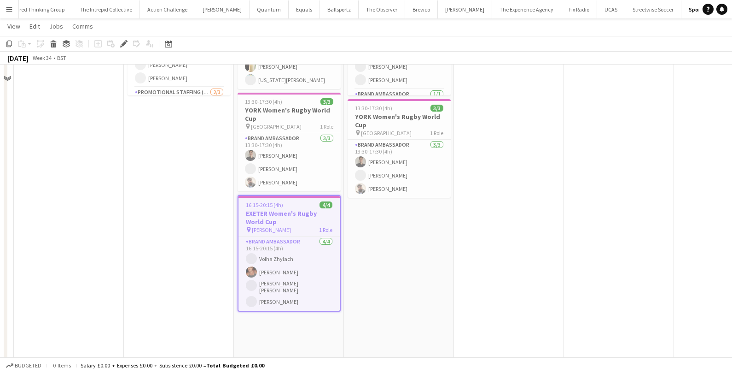
scroll to position [227, 0]
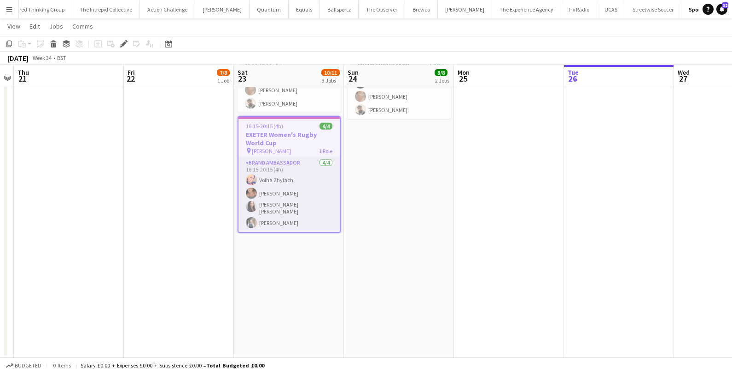
click at [298, 180] on app-card-role "Brand Ambassador [DATE] 16:15-20:15 (4h) [PERSON_NAME] Zhylach [PERSON_NAME] [P…" at bounding box center [289, 194] width 101 height 74
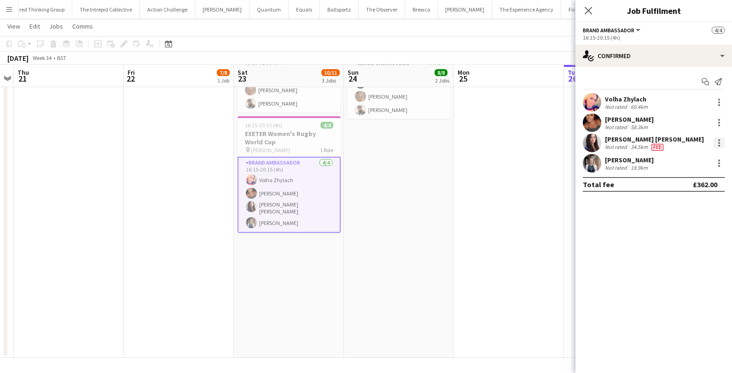
click at [721, 146] on div at bounding box center [719, 142] width 11 height 11
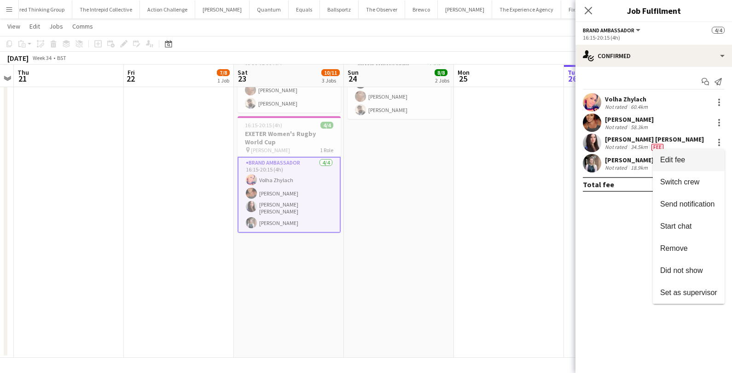
click at [700, 161] on span "Edit fee" at bounding box center [688, 159] width 57 height 8
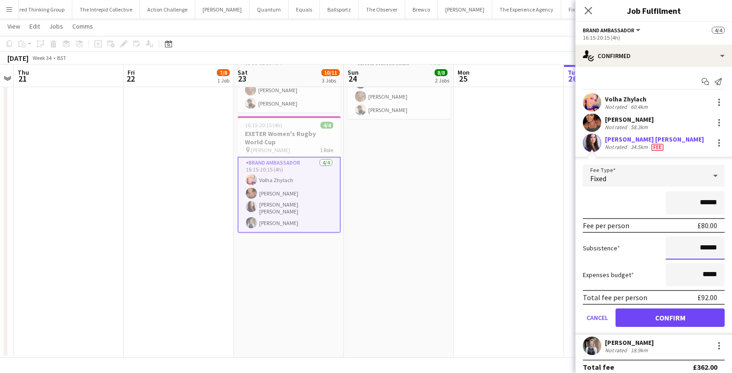
click at [708, 244] on input "******" at bounding box center [695, 247] width 59 height 23
type input "******"
click at [679, 315] on button "Confirm" at bounding box center [670, 317] width 109 height 18
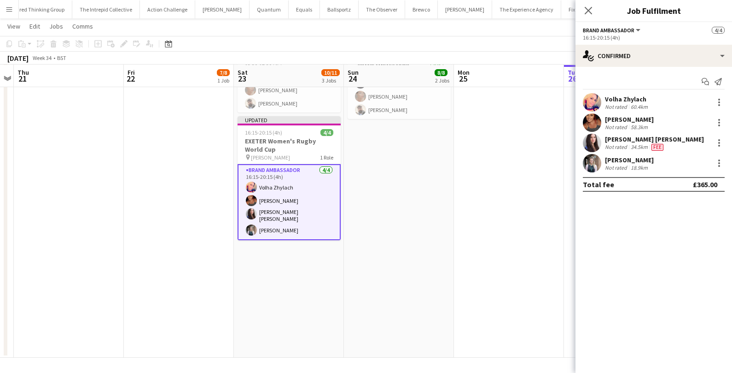
click at [513, 252] on app-date-cell at bounding box center [509, 117] width 110 height 481
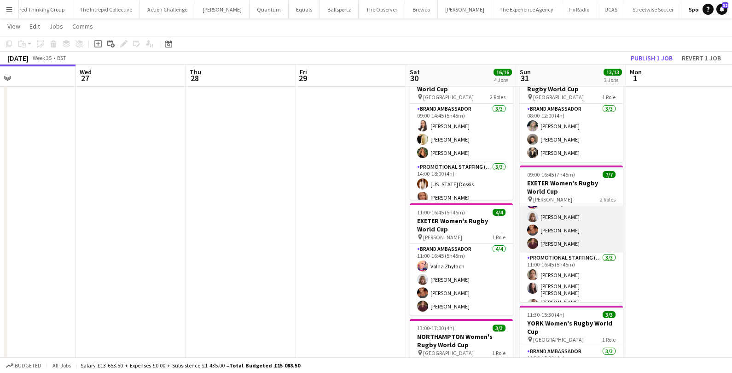
scroll to position [33, 0]
click at [565, 271] on app-card-role "Promotional Staffing (Brand Ambassadors) 3/3 11:00-16:45 (5h45m) Amy Lee Mireia…" at bounding box center [571, 276] width 103 height 64
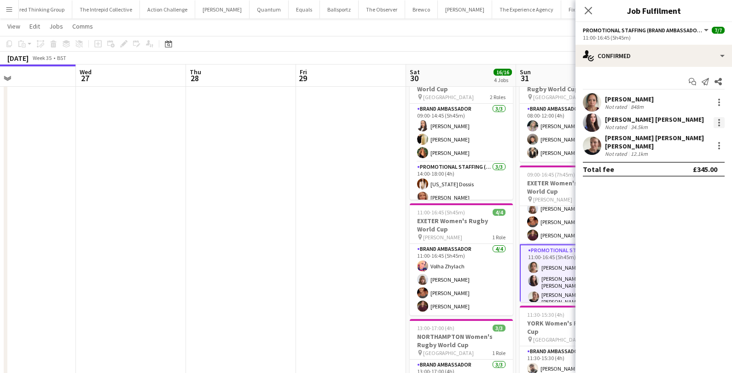
click at [719, 120] on div at bounding box center [719, 120] width 2 height 2
click at [687, 140] on span "Edit fee" at bounding box center [688, 139] width 57 height 8
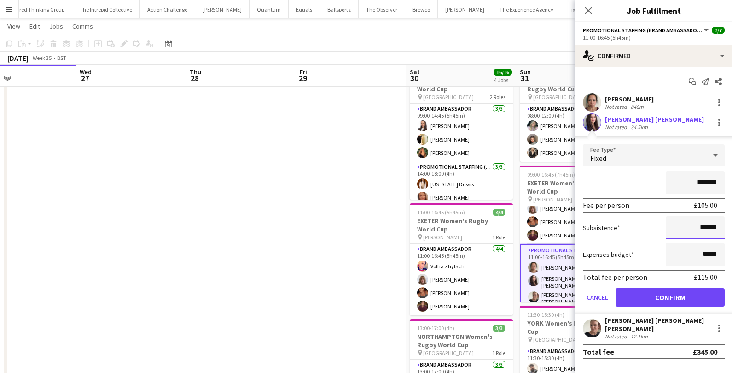
click at [708, 227] on input "******" at bounding box center [695, 227] width 59 height 23
type input "******"
click at [693, 302] on button "Confirm" at bounding box center [670, 297] width 109 height 18
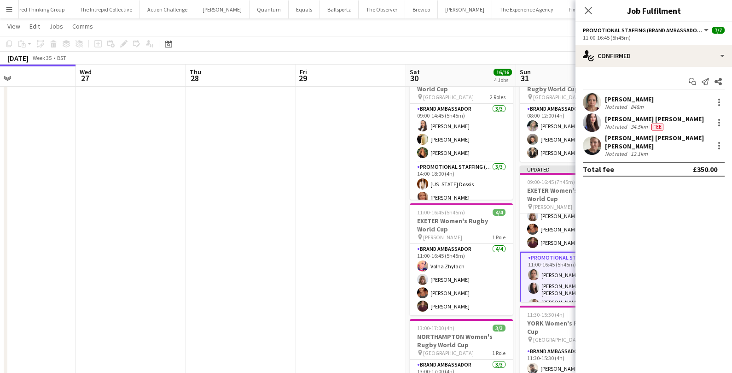
click at [360, 210] on app-date-cell at bounding box center [351, 299] width 110 height 481
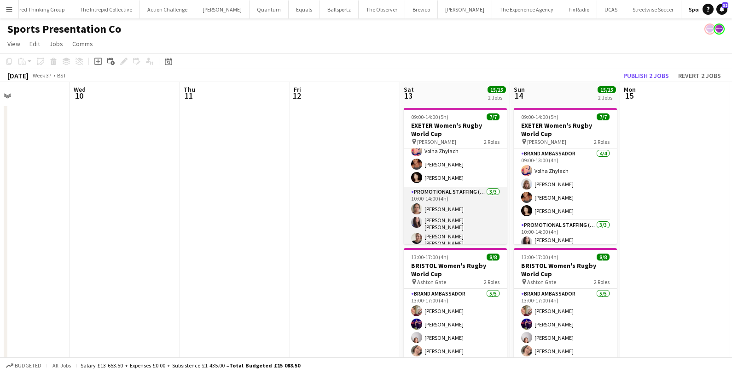
click at [465, 217] on app-card-role "Promotional Staffing (Brand Ambassadors) 3/3 10:00-14:00 (4h) Amy Lee Mireia Qu…" at bounding box center [455, 218] width 103 height 64
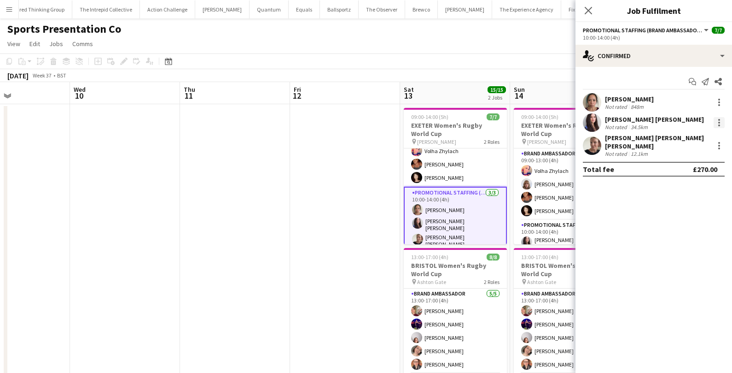
click at [720, 122] on div at bounding box center [719, 123] width 2 height 2
click at [691, 136] on span "Edit fee" at bounding box center [688, 139] width 57 height 8
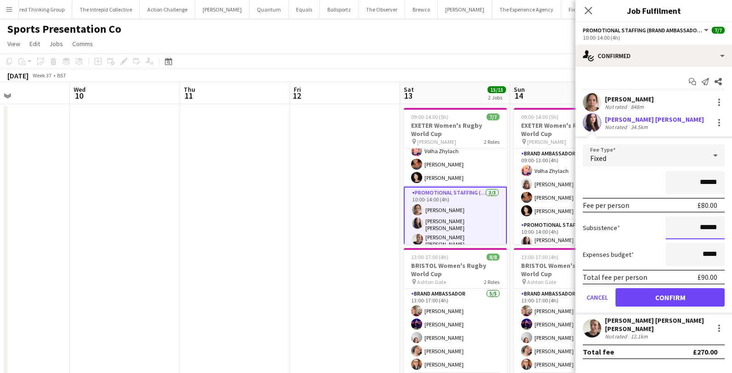
click at [707, 227] on input "******" at bounding box center [695, 227] width 59 height 23
type input "******"
click at [682, 291] on button "Confirm" at bounding box center [670, 297] width 109 height 18
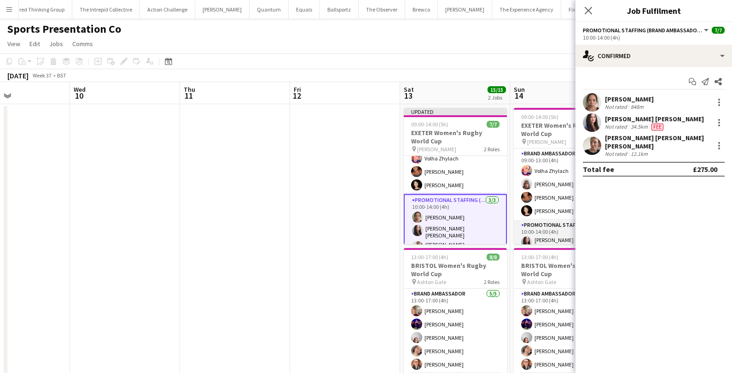
click at [538, 228] on app-card-role "Promotional Staffing (Brand Ambassadors) 3/3 10:00-14:00 (4h) Mireia Quingles N…" at bounding box center [565, 252] width 103 height 64
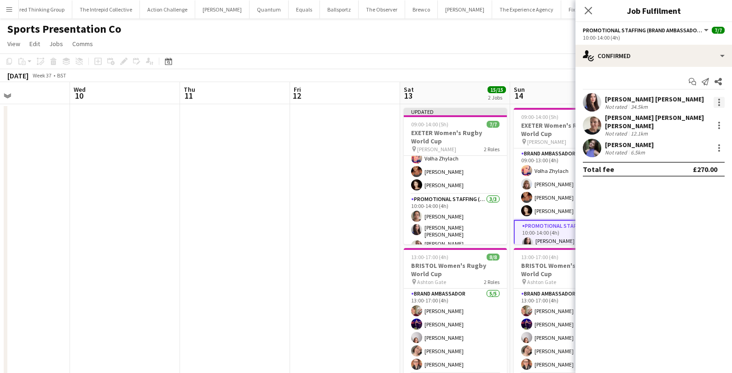
click at [721, 99] on div at bounding box center [719, 102] width 11 height 11
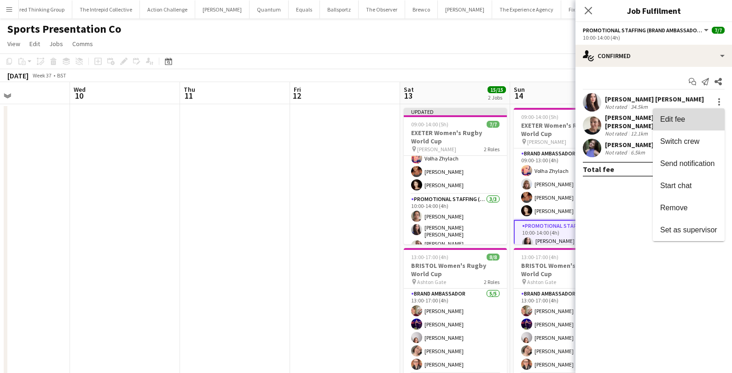
click at [697, 119] on span "Edit fee" at bounding box center [688, 119] width 57 height 8
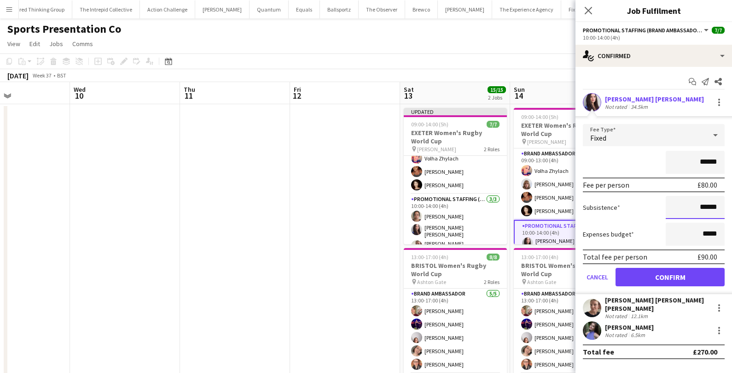
click at [708, 206] on input "******" at bounding box center [695, 207] width 59 height 23
type input "******"
click at [676, 277] on button "Confirm" at bounding box center [670, 277] width 109 height 18
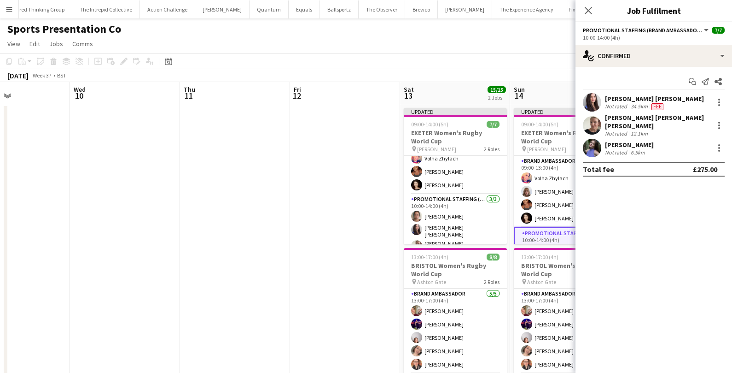
click at [539, 72] on div "September 2025 Week 37 • BST Publish 1 job Revert 1 job" at bounding box center [366, 75] width 732 height 13
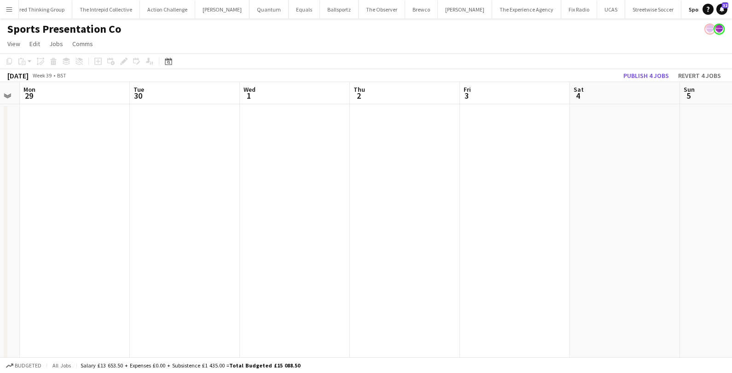
scroll to position [0, 291]
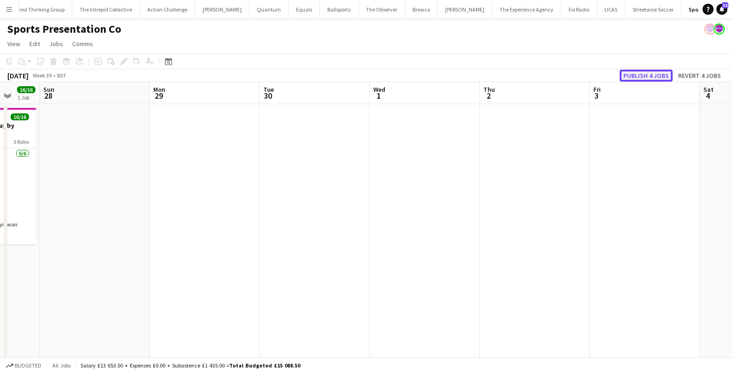
click at [652, 73] on button "Publish 4 jobs" at bounding box center [646, 76] width 53 height 12
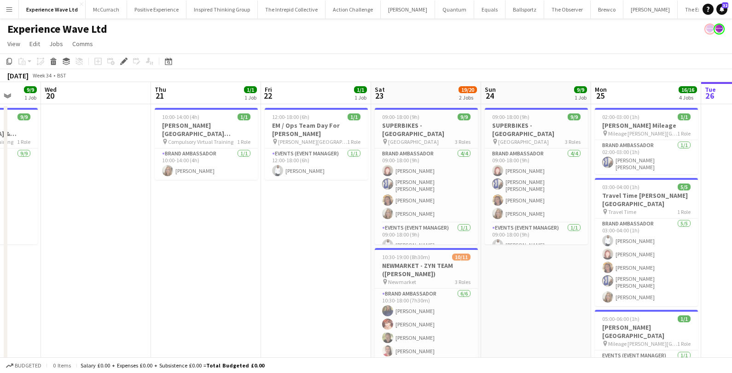
scroll to position [0, 400]
click at [393, 222] on app-card-role "Events (Event Manager) 1/1 09:00-18:00 (9h) Pedro De Marchi" at bounding box center [425, 237] width 103 height 31
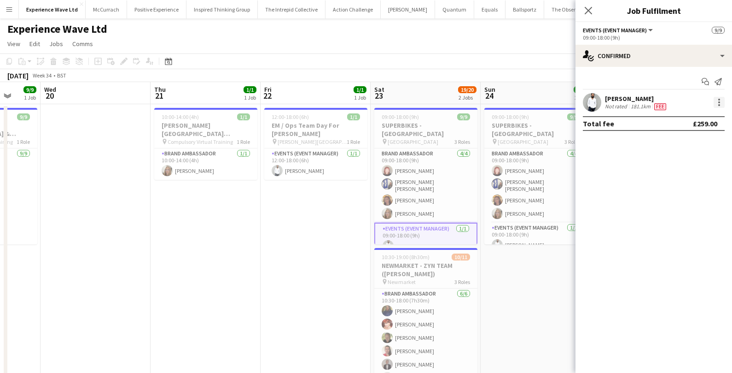
click at [719, 101] on div at bounding box center [719, 102] width 2 height 2
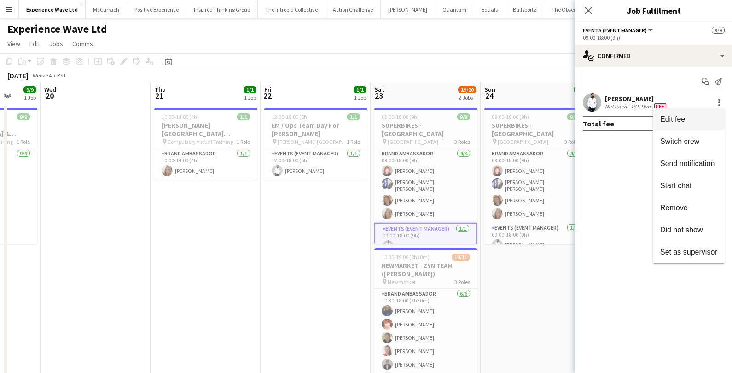
click at [700, 119] on span "Edit fee" at bounding box center [688, 119] width 57 height 8
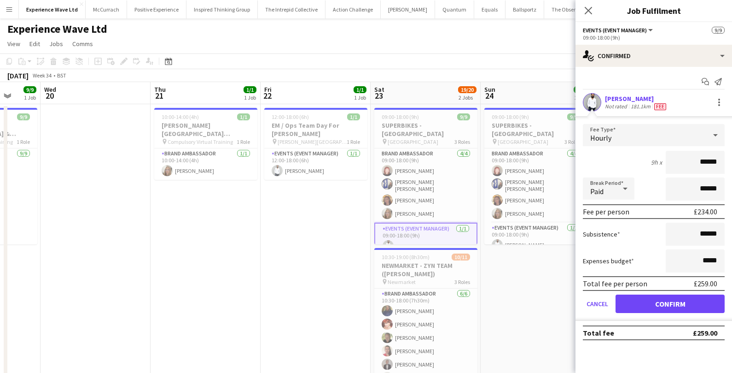
click at [262, 207] on app-date-cell "12:00-18:00 (6h) 1/1 EM / Ops Team Day For Pedro pin Cadwell Park 1 Role Events…" at bounding box center [316, 373] width 110 height 538
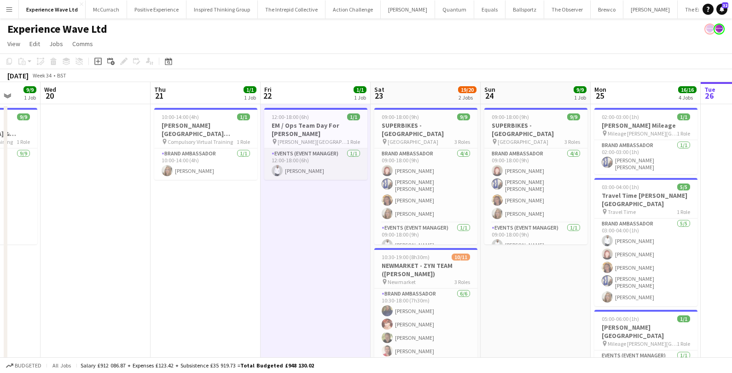
click at [339, 161] on app-card-role "Events (Event Manager) 1/1 12:00-18:00 (6h) Pedro De Marchi" at bounding box center [315, 163] width 103 height 31
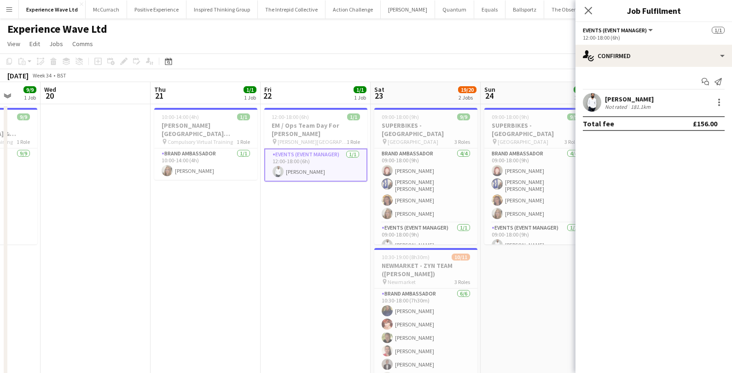
click at [659, 96] on div "Pedro De Marchi Not rated 181.1km" at bounding box center [654, 102] width 157 height 18
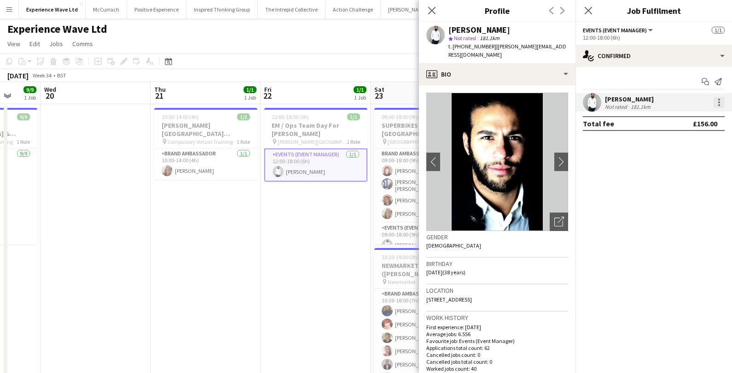
click at [719, 103] on div at bounding box center [719, 102] width 11 height 11
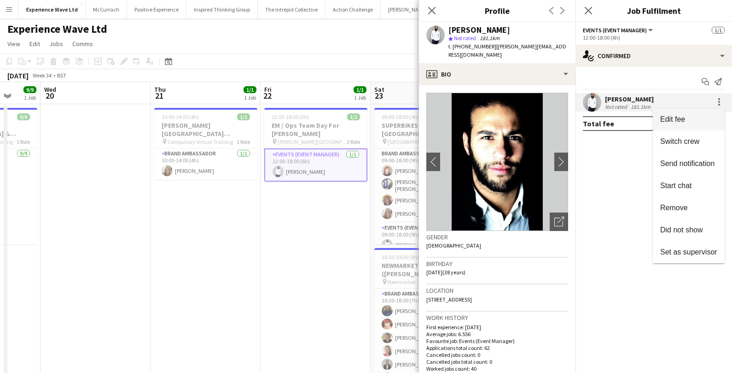
click at [685, 123] on span "Edit fee" at bounding box center [688, 119] width 57 height 8
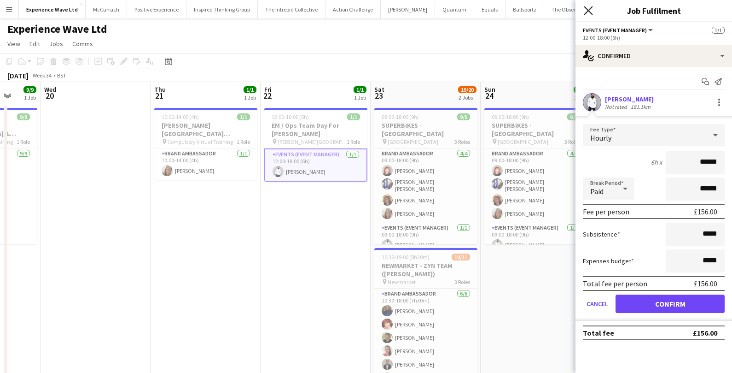
click at [588, 12] on icon "Close pop-in" at bounding box center [588, 10] width 9 height 9
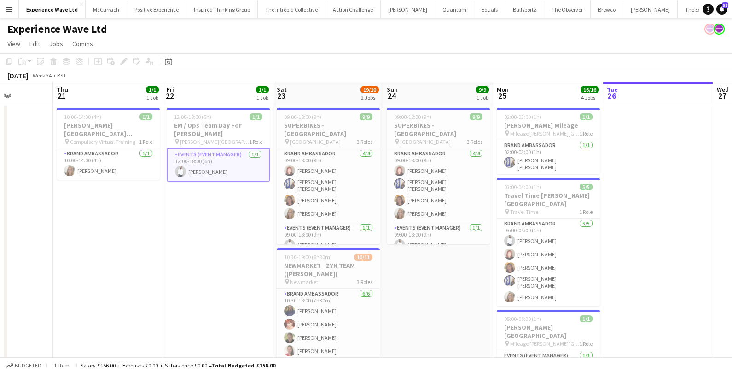
scroll to position [0, 395]
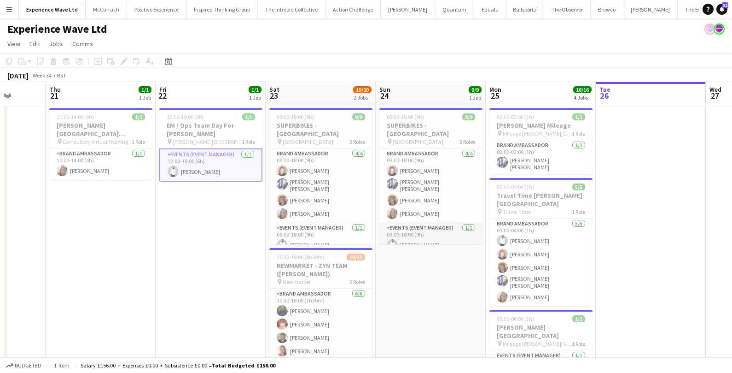
click at [433, 233] on app-card-role "Events (Event Manager) 1/1 09:00-18:00 (9h) Pedro De Marchi" at bounding box center [430, 237] width 103 height 31
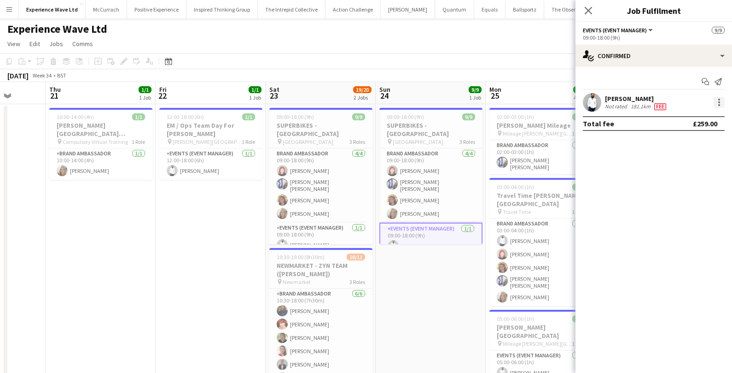
click at [717, 104] on div at bounding box center [719, 102] width 11 height 11
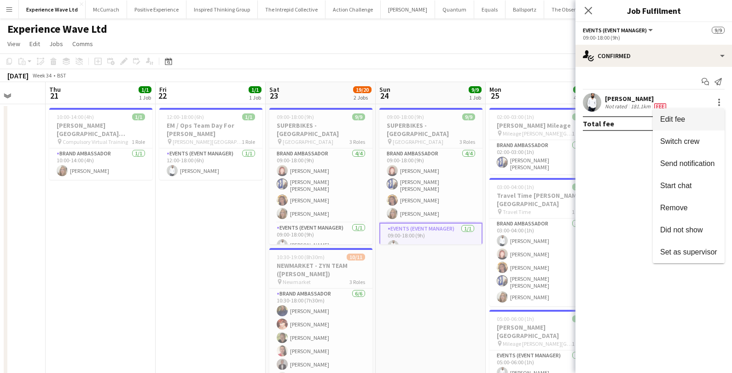
click at [682, 117] on span "Edit fee" at bounding box center [672, 119] width 25 height 8
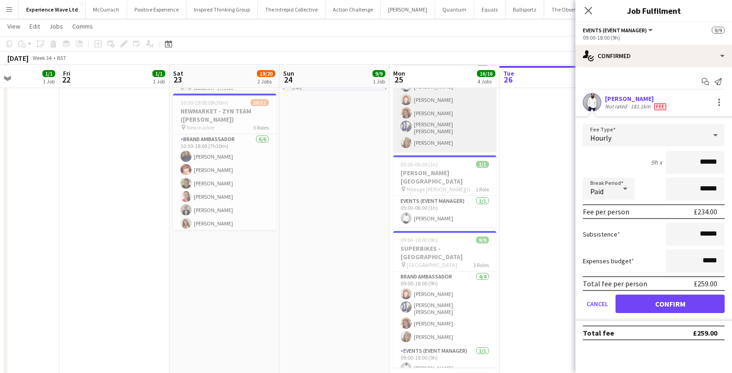
scroll to position [154, 0]
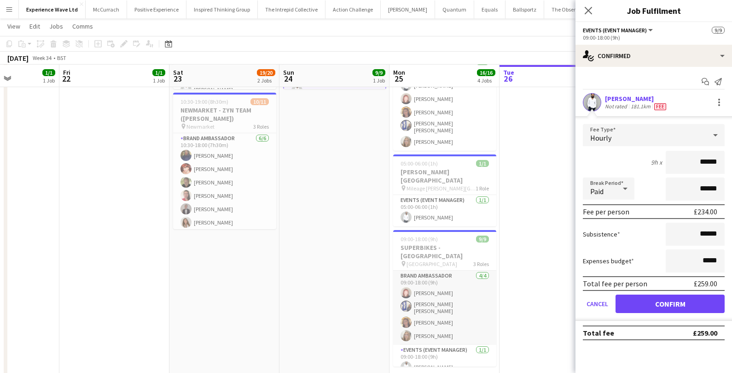
click at [432, 291] on app-card-role "Brand Ambassador 4/4 09:00-18:00 (9h) Lily Exall Ellie Mae Savage Mollie NJOKU …" at bounding box center [444, 307] width 103 height 74
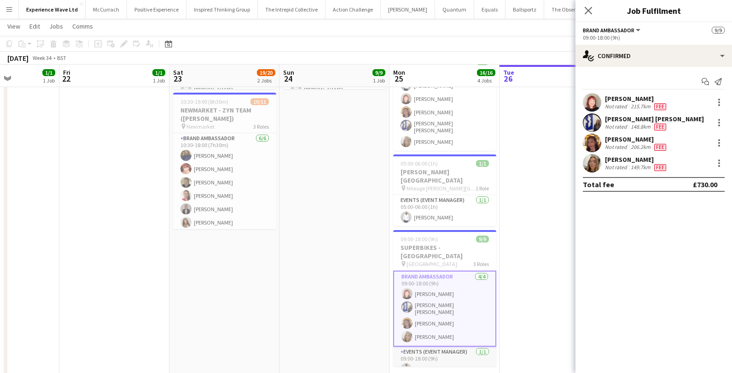
click at [440, 346] on app-card-role "Events (Event Manager) 1/1 09:00-18:00 (9h) Pedro De Marchi" at bounding box center [444, 361] width 103 height 31
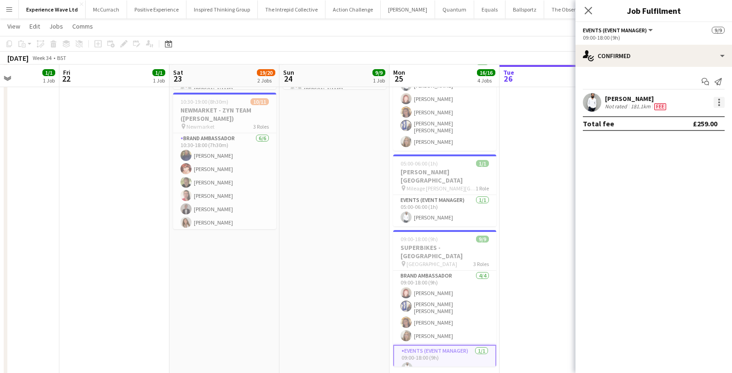
click at [717, 105] on div at bounding box center [719, 102] width 11 height 11
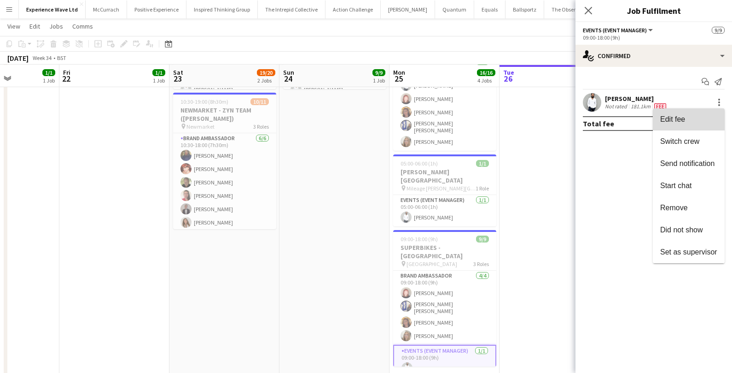
click at [696, 121] on span "Edit fee" at bounding box center [688, 119] width 57 height 8
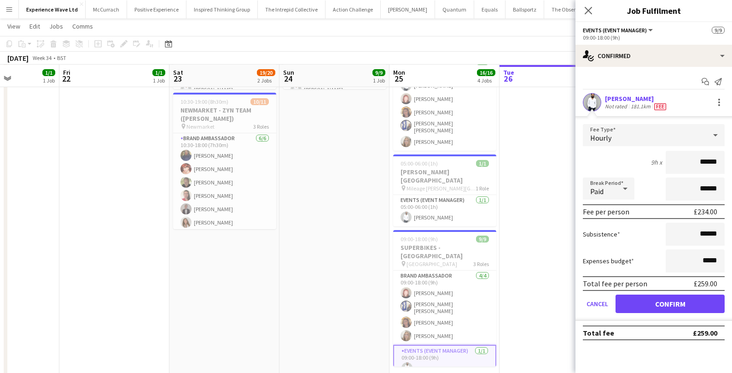
click at [527, 150] on app-date-cell at bounding box center [555, 218] width 110 height 538
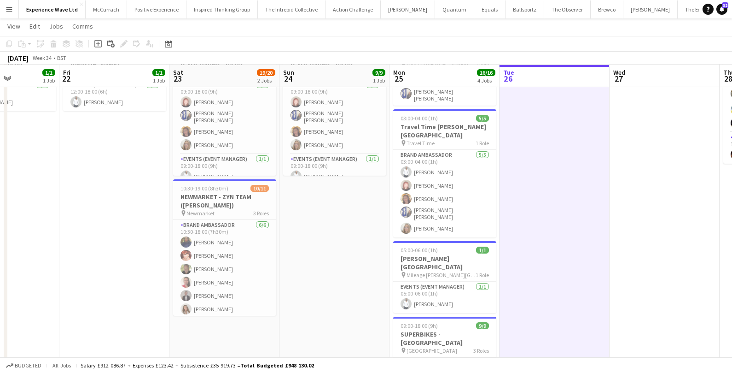
scroll to position [0, 0]
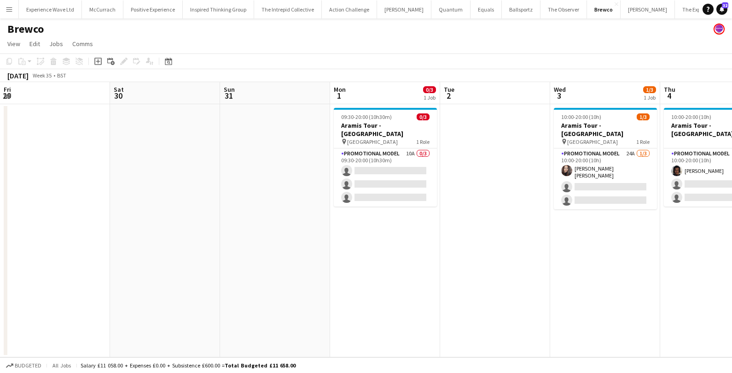
scroll to position [0, 205]
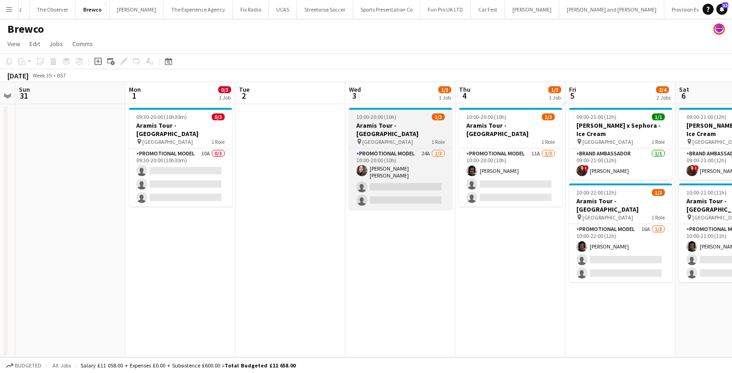
click at [375, 126] on h3 "Aramis Tour - [GEOGRAPHIC_DATA]" at bounding box center [400, 129] width 103 height 17
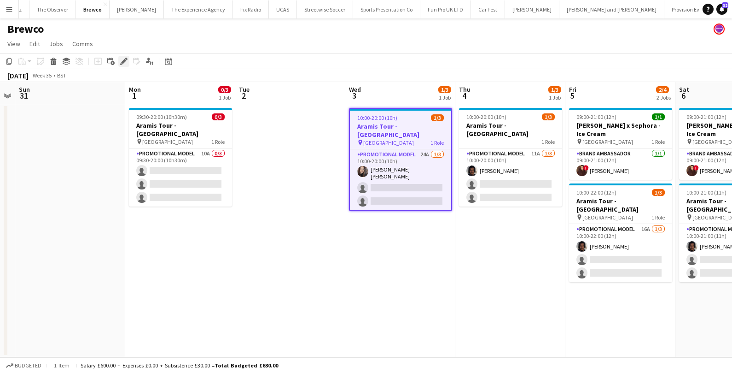
click at [125, 58] on icon "Edit" at bounding box center [123, 61] width 7 height 7
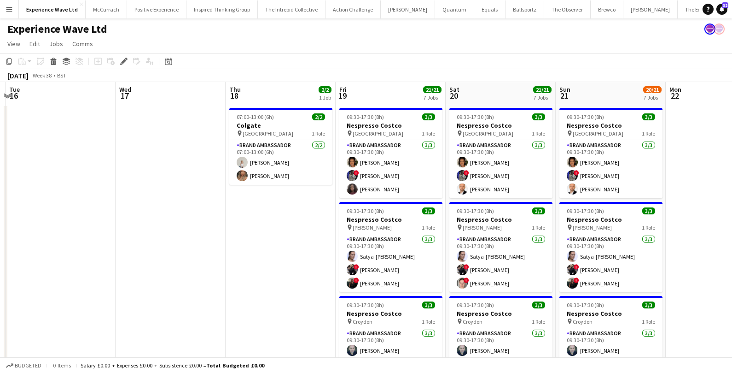
scroll to position [0, 307]
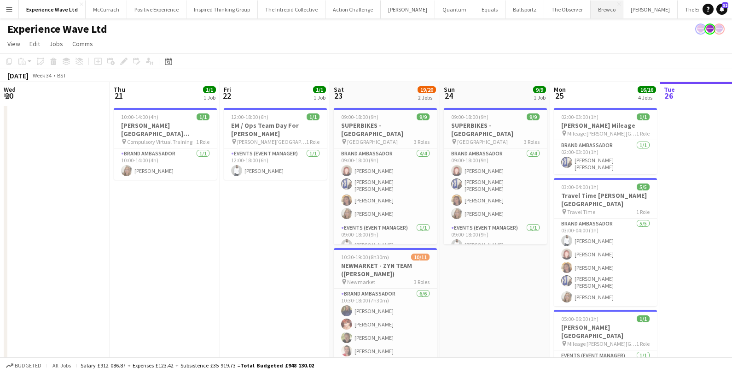
scroll to position [0, 261]
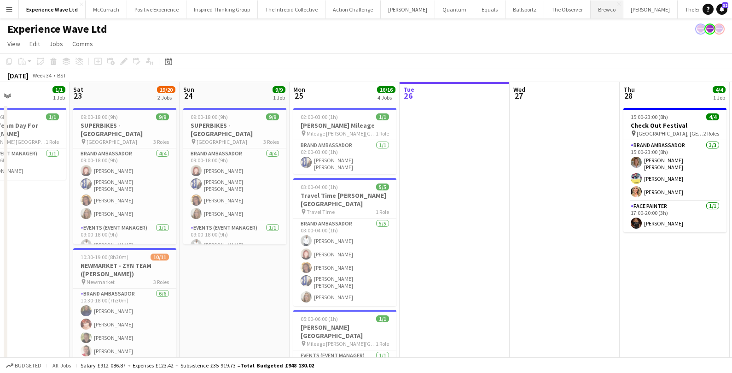
click at [591, 9] on button "Brewco Close" at bounding box center [607, 9] width 33 height 18
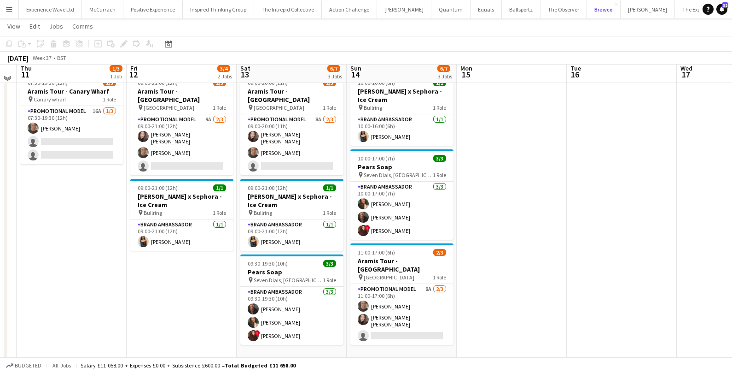
scroll to position [35, 0]
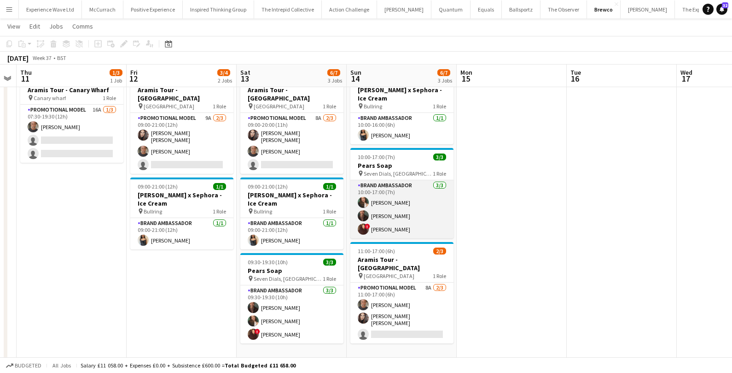
click at [385, 213] on app-card-role "Brand Ambassador [DATE] 10:00-17:00 (7h) [PERSON_NAME] [PERSON_NAME] ! [PERSON_…" at bounding box center [401, 209] width 103 height 58
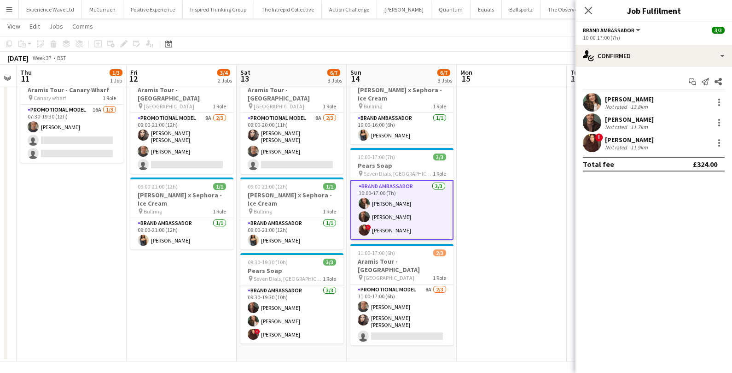
click at [633, 103] on div "13.8km" at bounding box center [639, 106] width 21 height 7
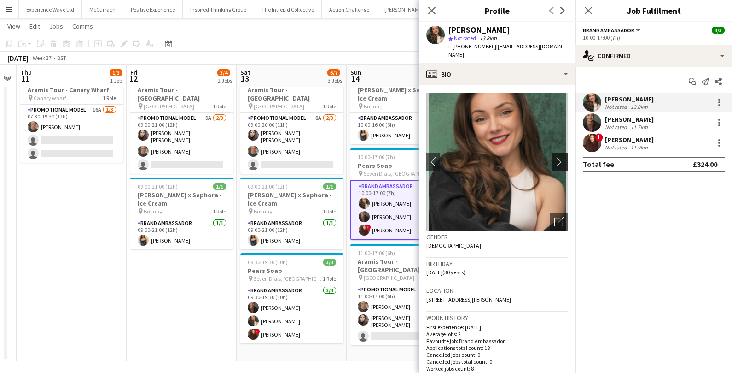
click at [560, 157] on app-icon "chevron-right" at bounding box center [561, 162] width 14 height 10
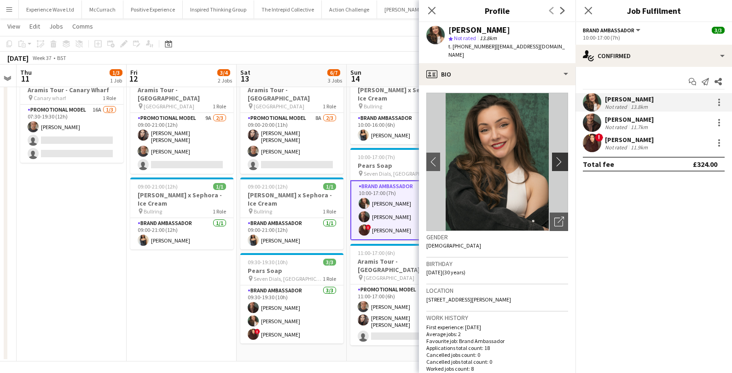
click at [560, 157] on app-icon "chevron-right" at bounding box center [561, 162] width 14 height 10
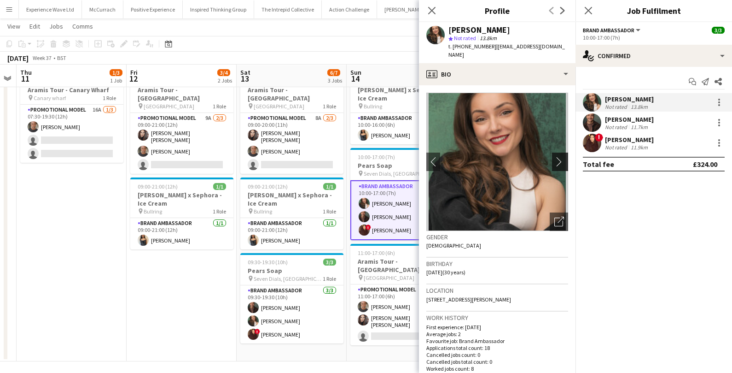
click at [560, 157] on app-icon "chevron-right" at bounding box center [561, 162] width 14 height 10
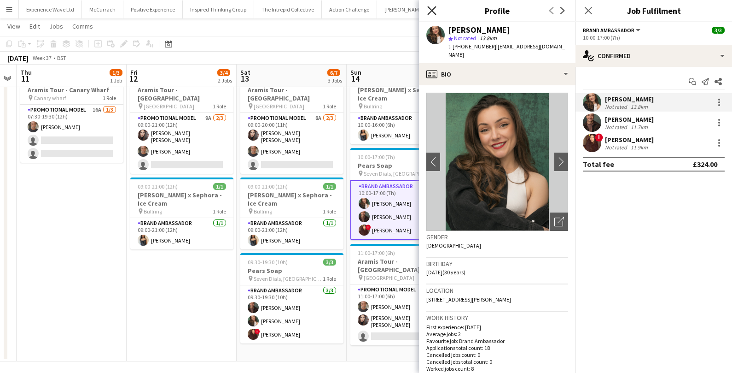
click at [432, 7] on icon "Close pop-in" at bounding box center [431, 10] width 9 height 9
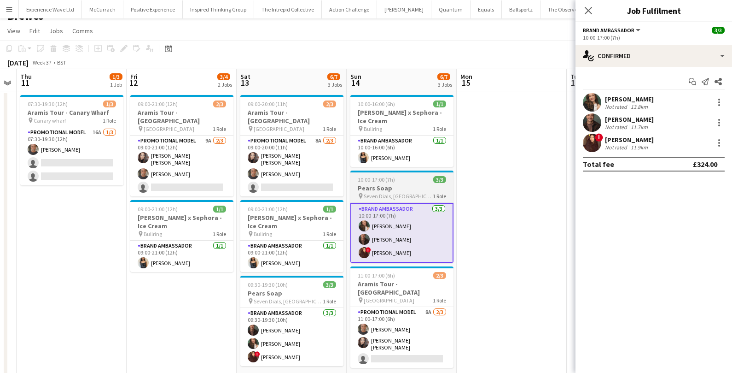
scroll to position [11, 0]
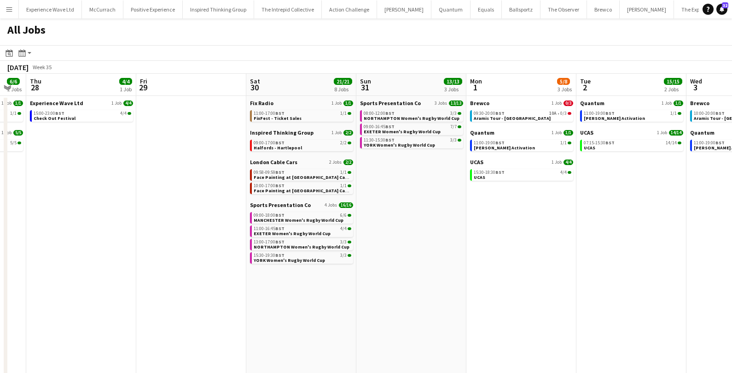
scroll to position [0, 193]
